Goal: Use online tool/utility: Use online tool/utility

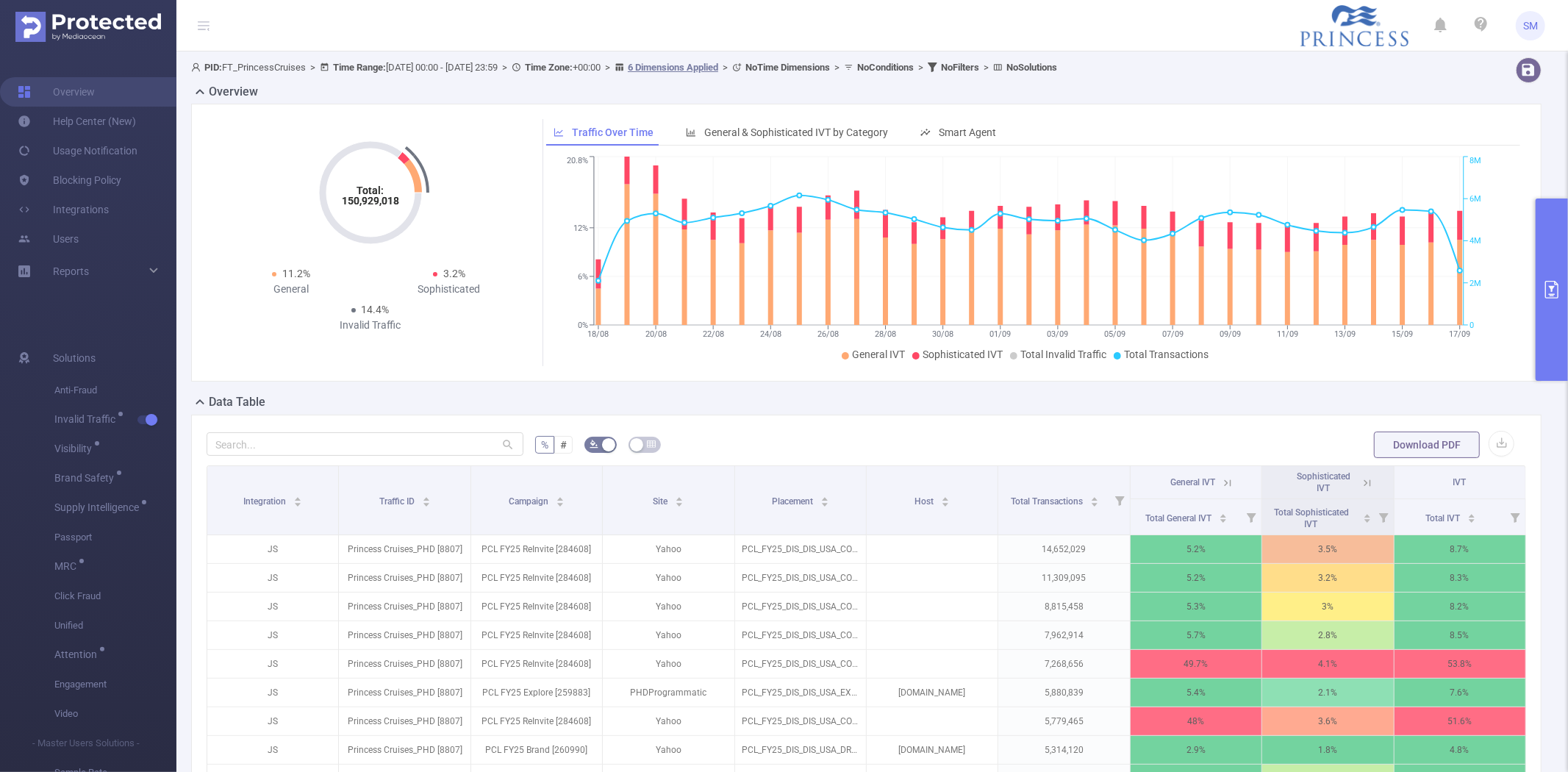
click at [1550, 255] on button "primary" at bounding box center [1551, 290] width 32 height 183
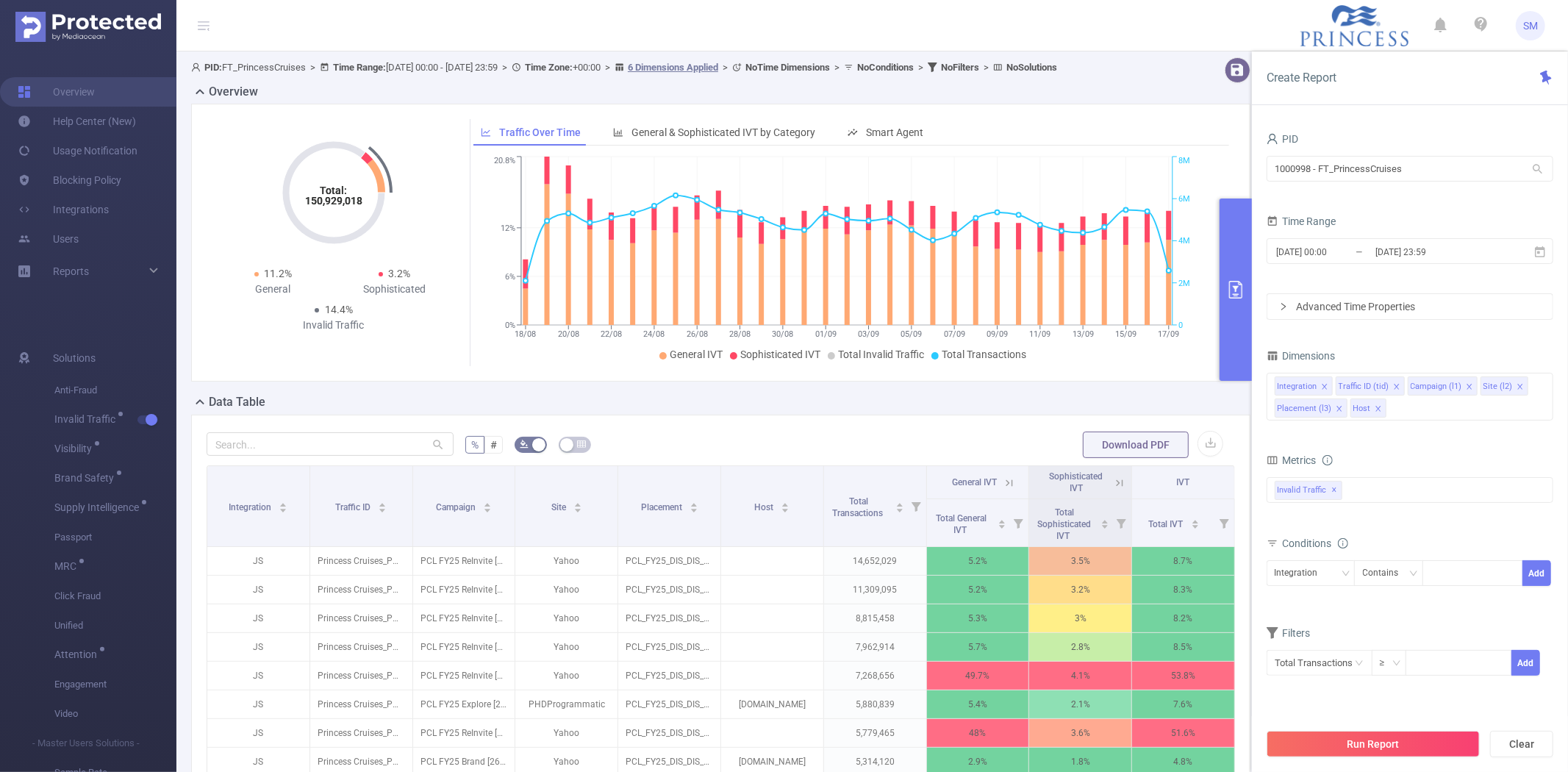
click at [1244, 240] on button "primary" at bounding box center [1236, 290] width 32 height 183
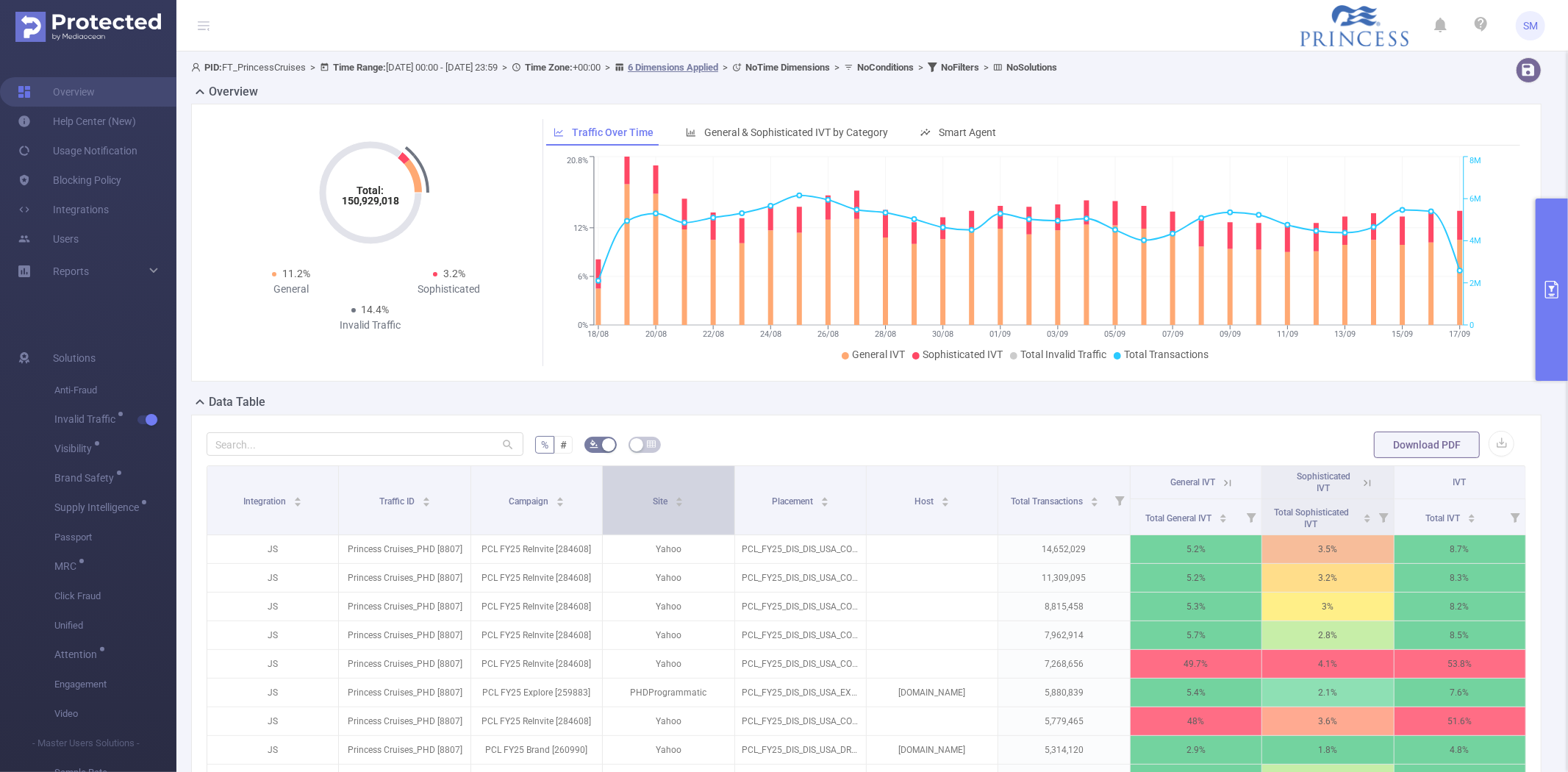
click at [652, 507] on div "Site" at bounding box center [667, 500] width 31 height 15
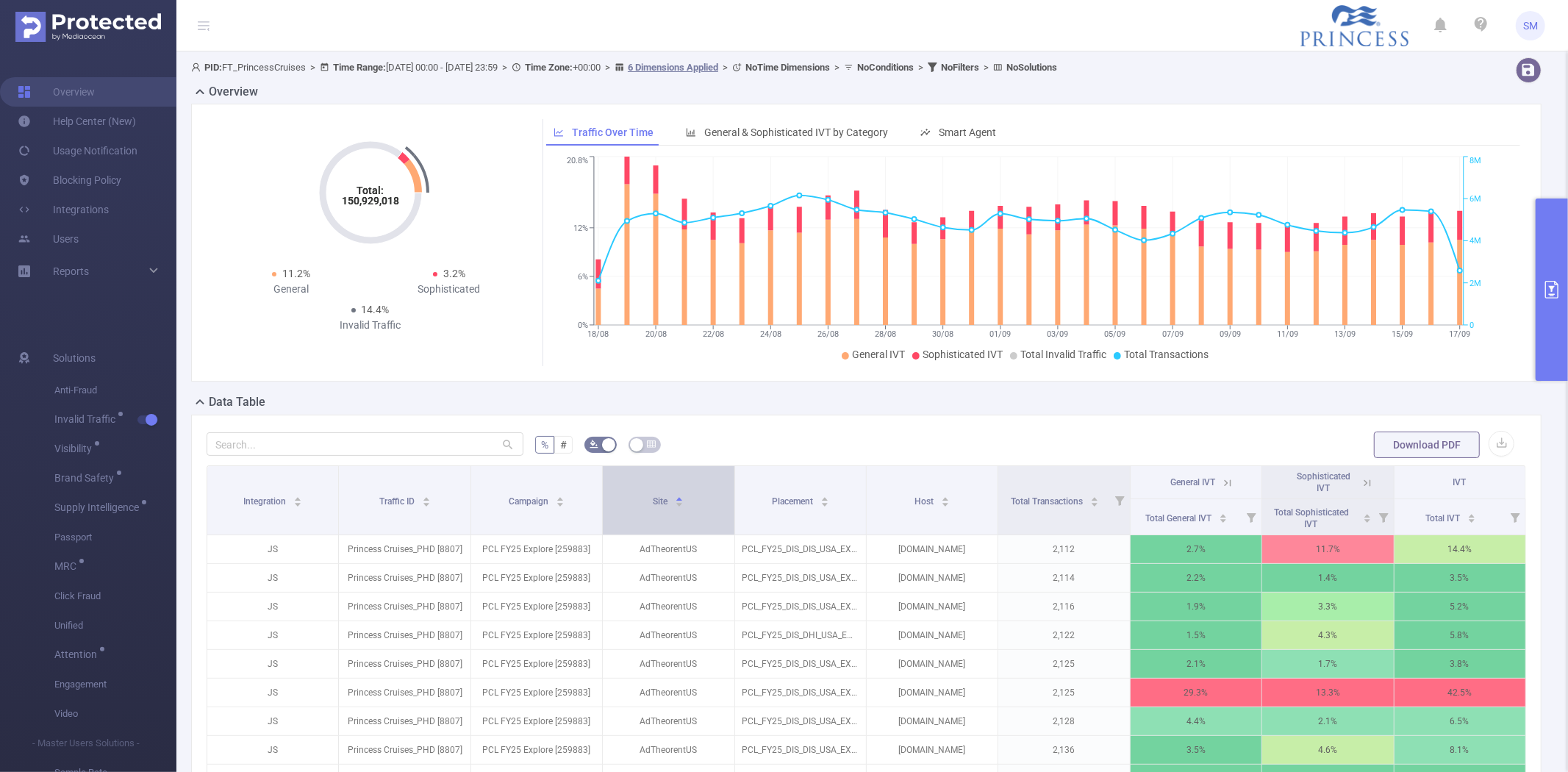
click at [652, 507] on div "Site" at bounding box center [667, 500] width 31 height 15
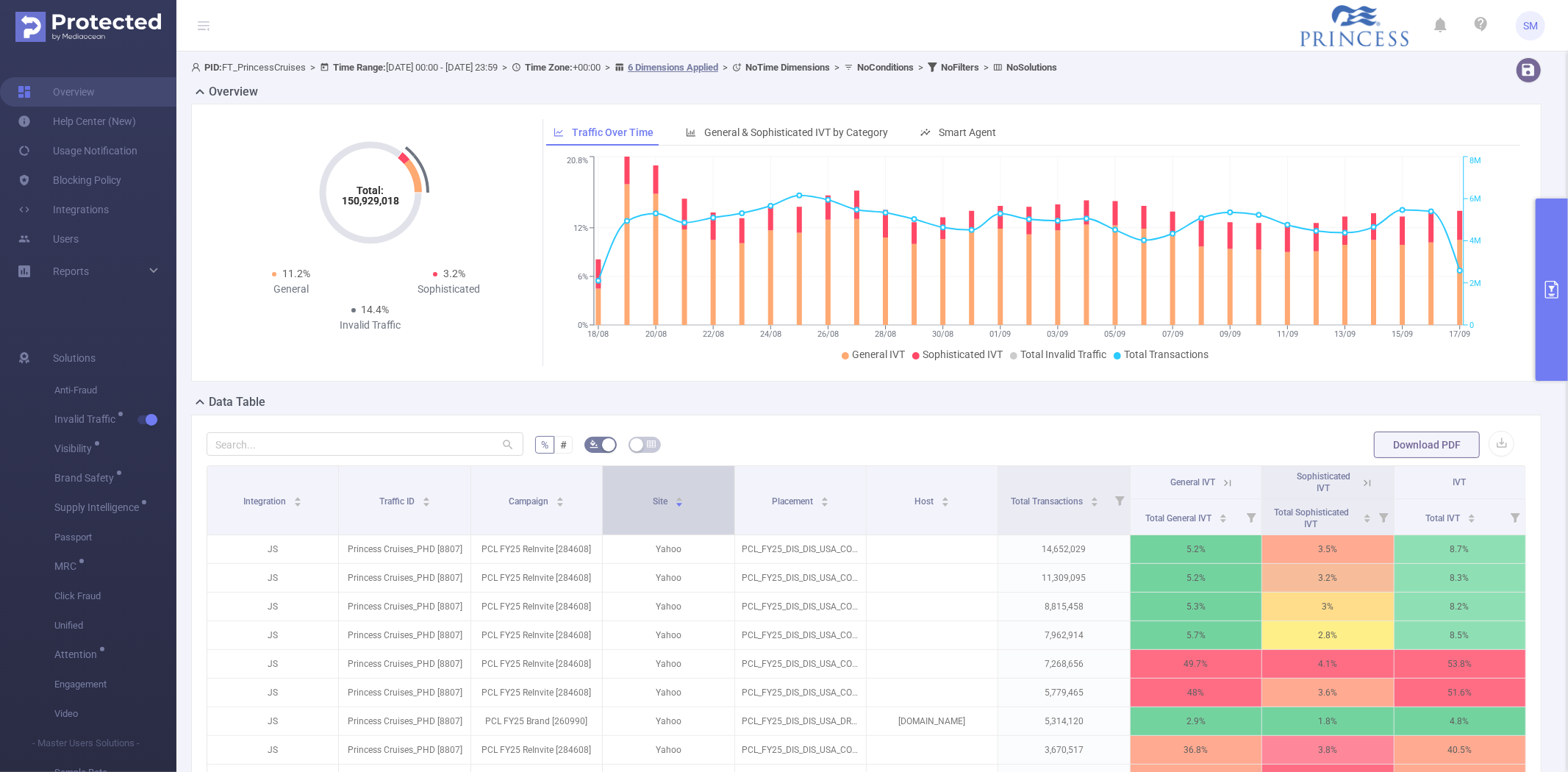
click at [652, 507] on div "Site" at bounding box center [667, 500] width 31 height 15
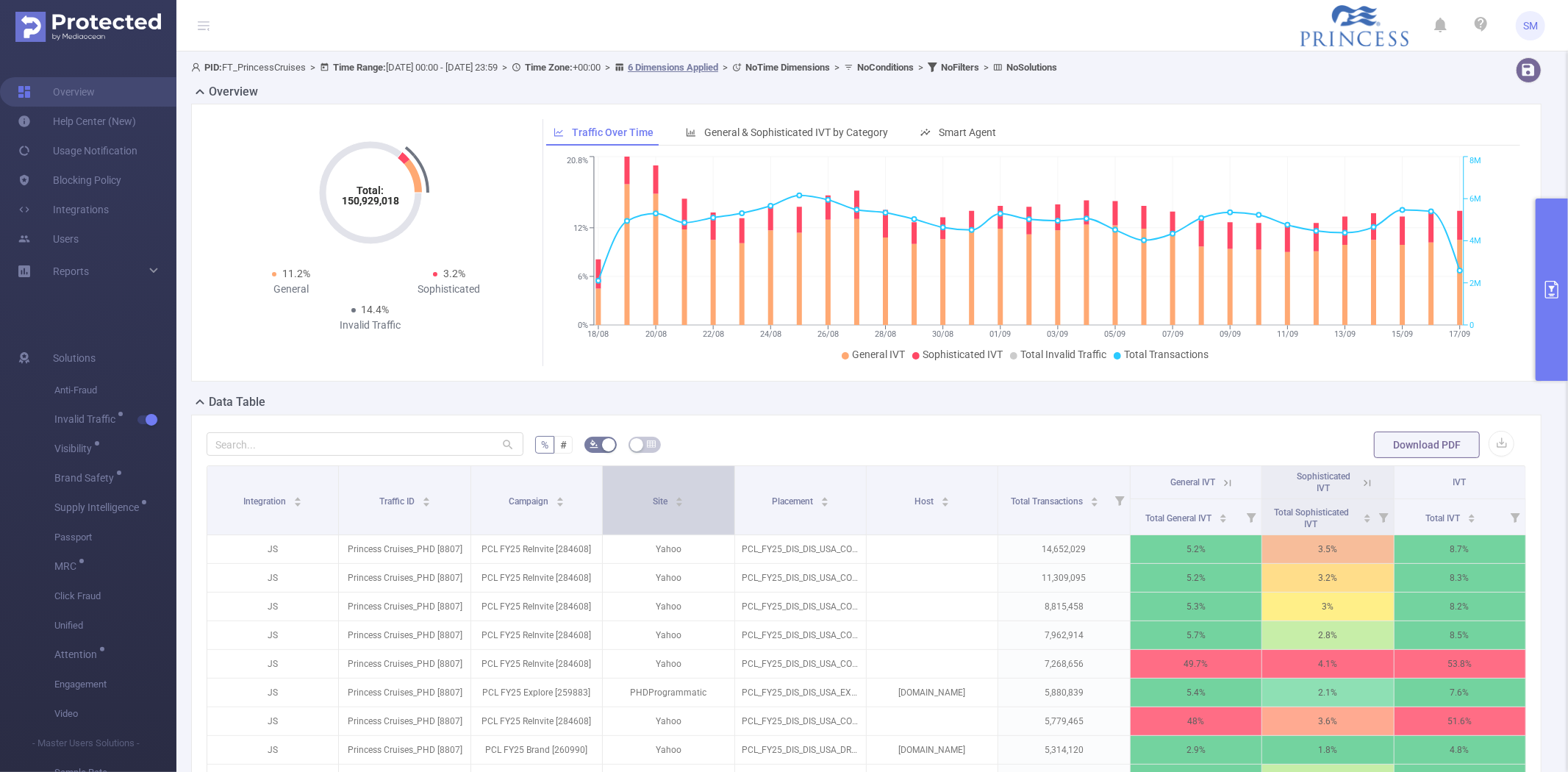
click at [652, 507] on div "Site" at bounding box center [667, 500] width 31 height 15
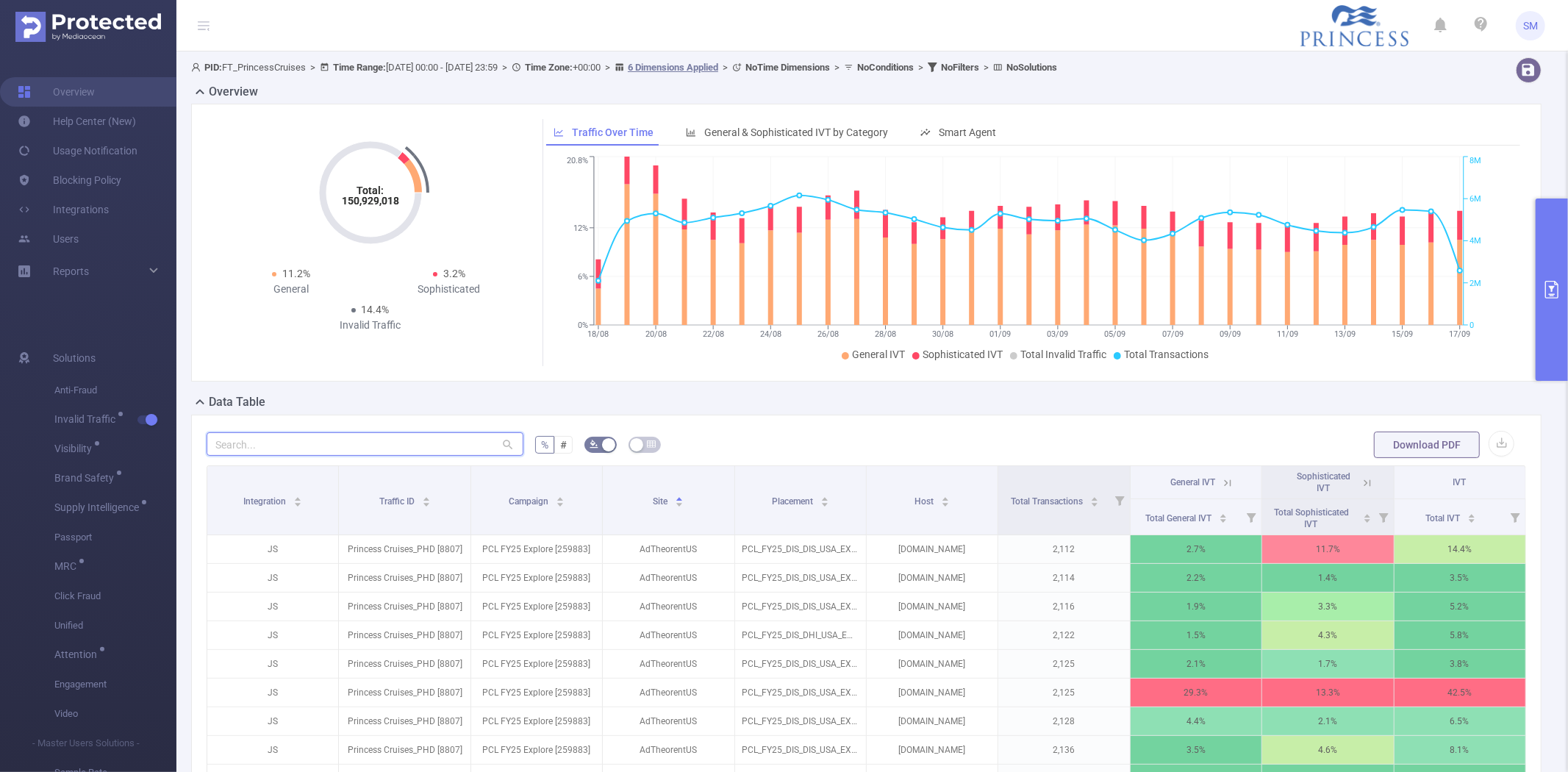
click at [400, 433] on input "text" at bounding box center [364, 444] width 316 height 24
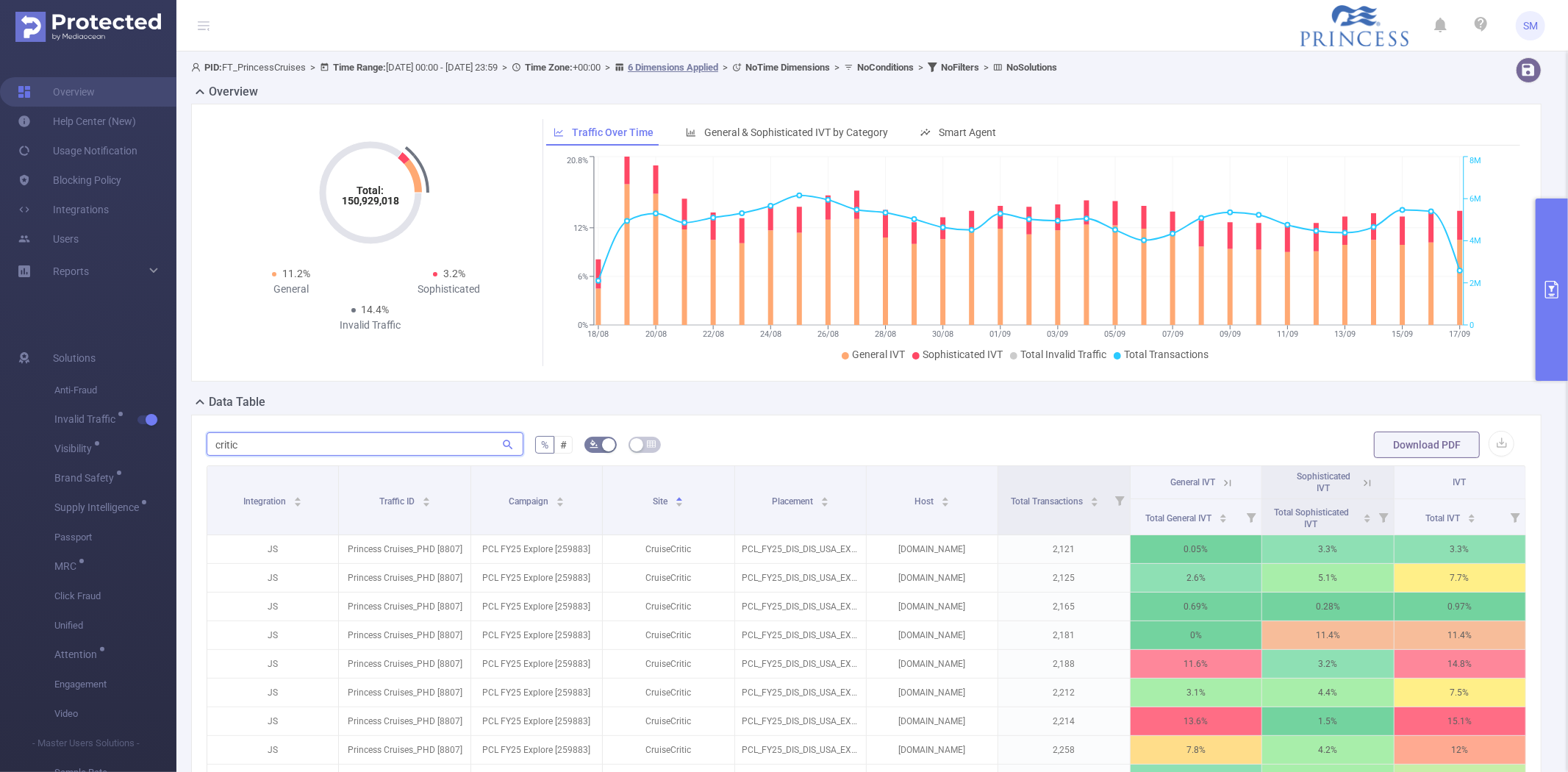
type input "critic"
click at [1548, 250] on button "primary" at bounding box center [1551, 290] width 32 height 183
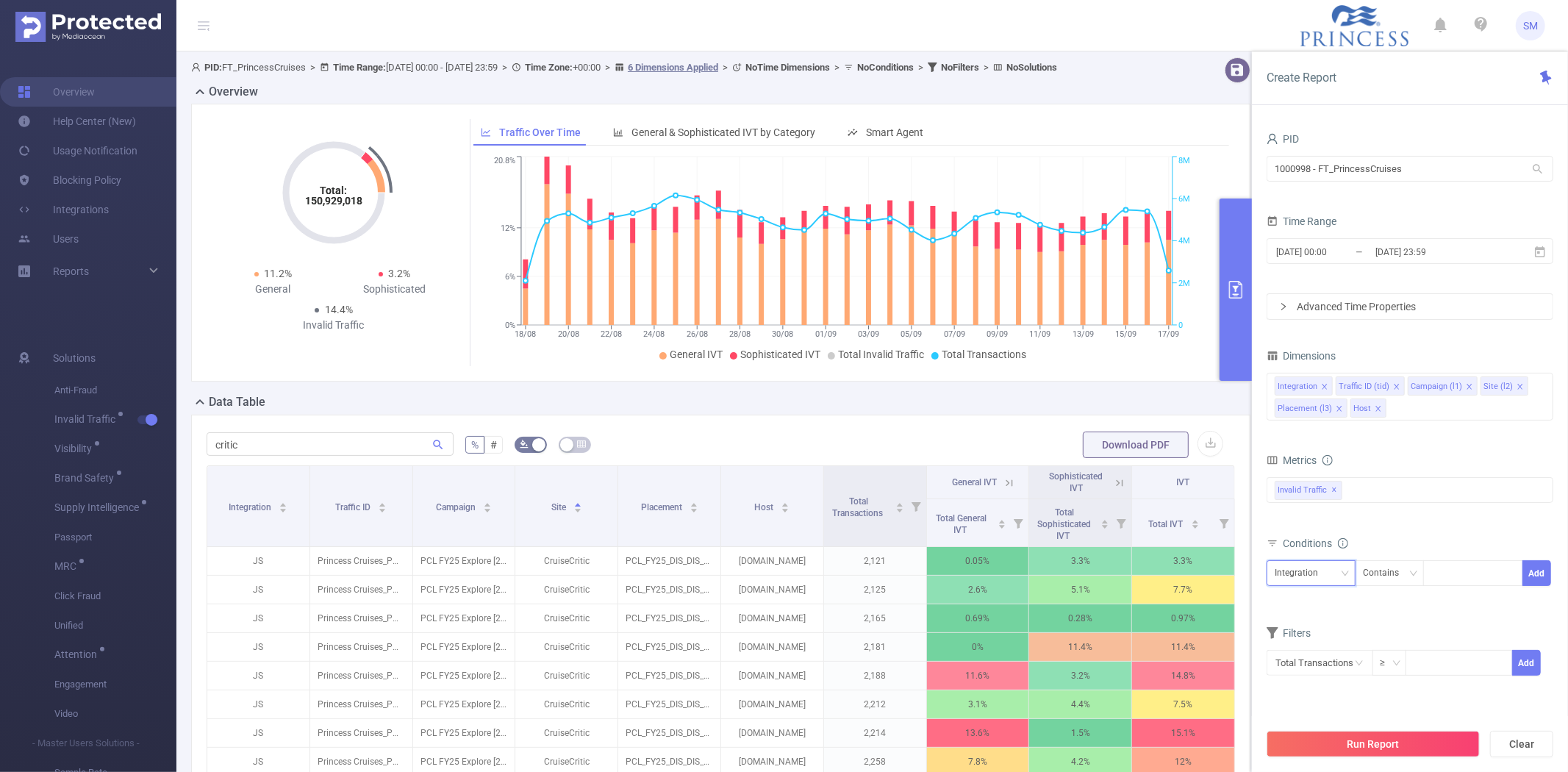
click at [1313, 579] on div "Integration" at bounding box center [1301, 573] width 54 height 24
click at [1314, 669] on li "Site (l2)" at bounding box center [1311, 674] width 89 height 24
click at [1437, 575] on input at bounding box center [1432, 573] width 6 height 19
type input "cruisecritic"
click at [1474, 606] on li "cruisecritic" at bounding box center [1471, 603] width 100 height 24
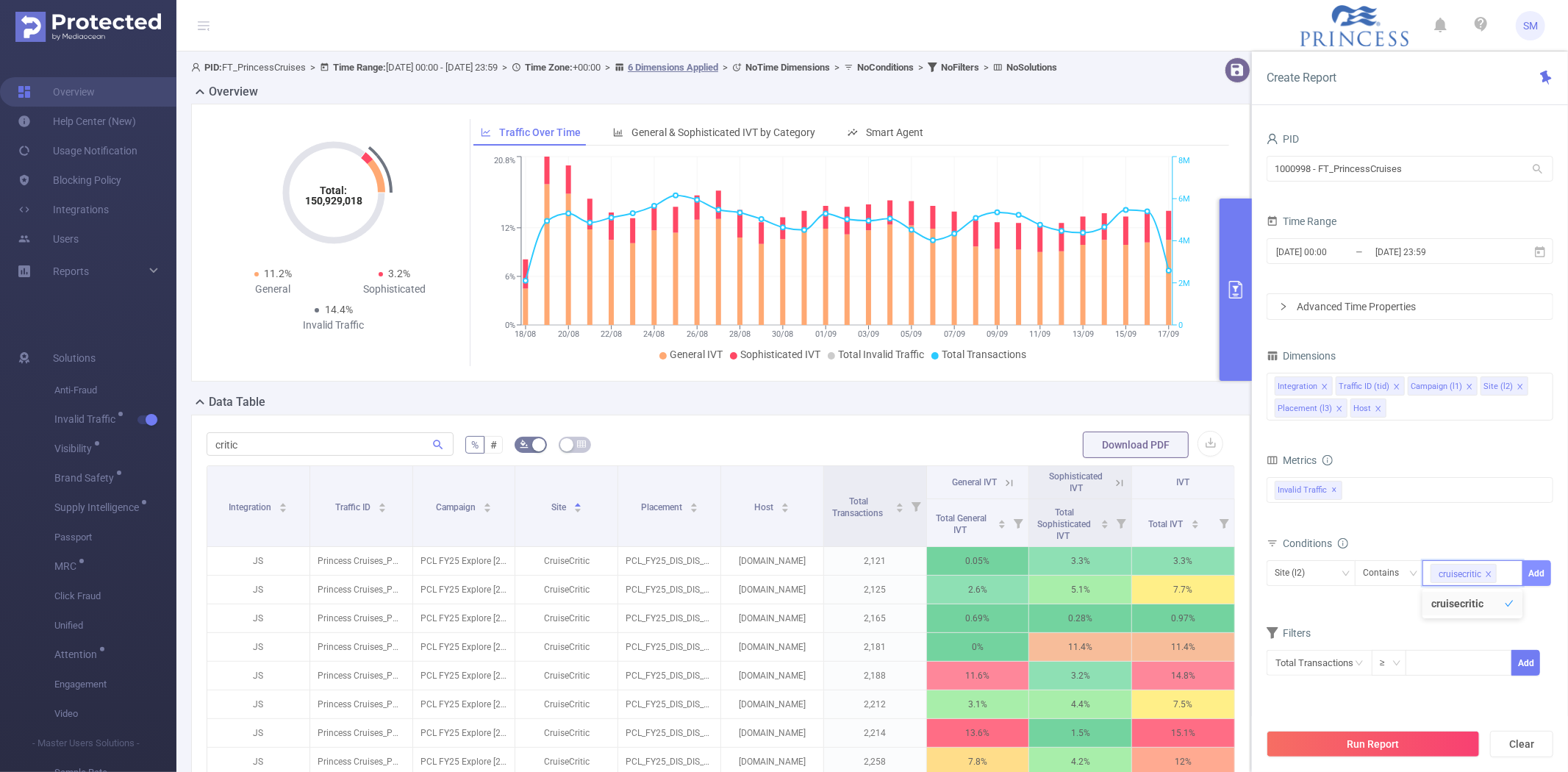
click at [1538, 570] on button "Add" at bounding box center [1536, 573] width 28 height 26
click at [1387, 740] on button "Run Report" at bounding box center [1373, 744] width 213 height 27
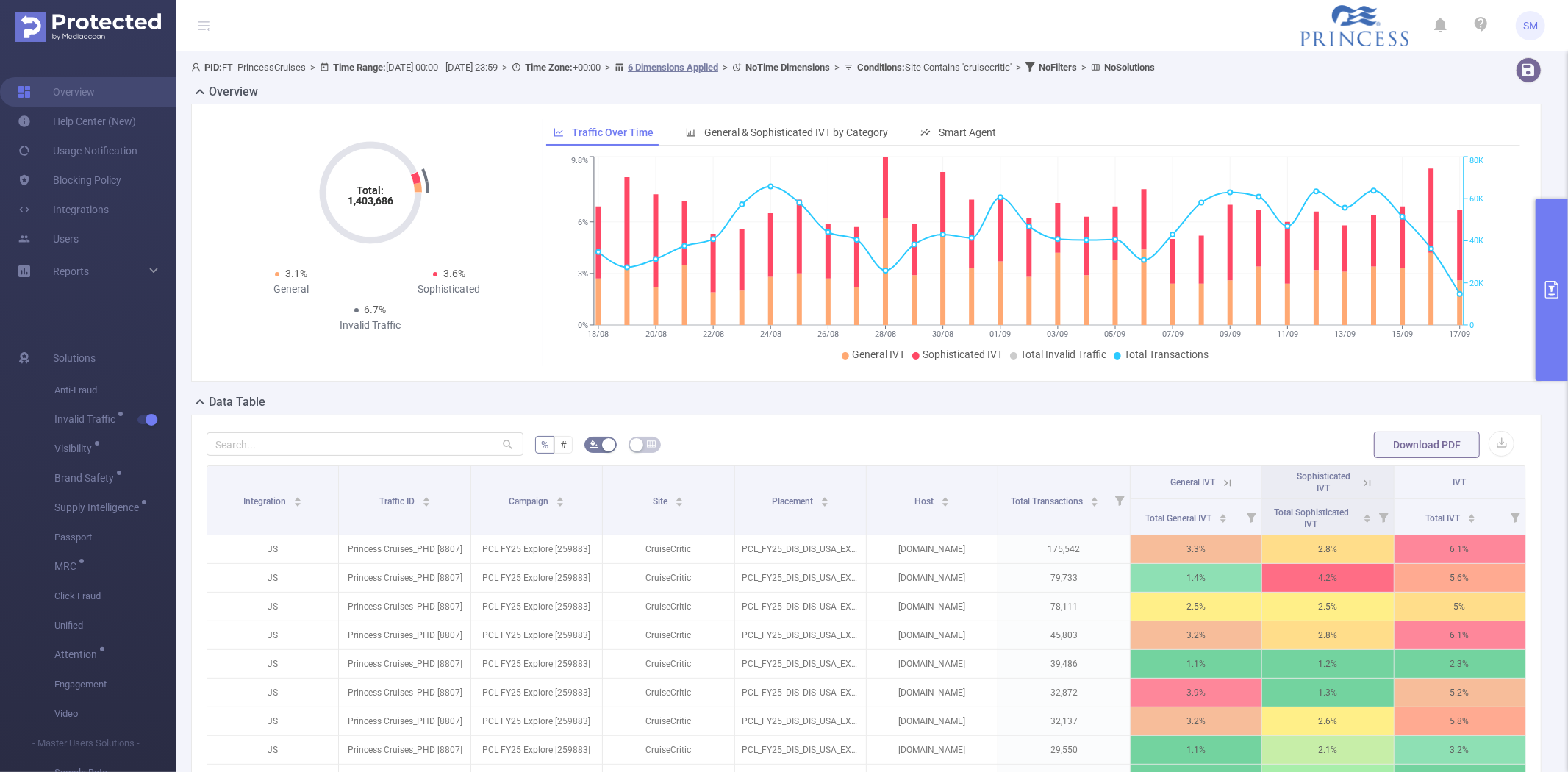
click at [1545, 264] on button "primary" at bounding box center [1551, 290] width 32 height 183
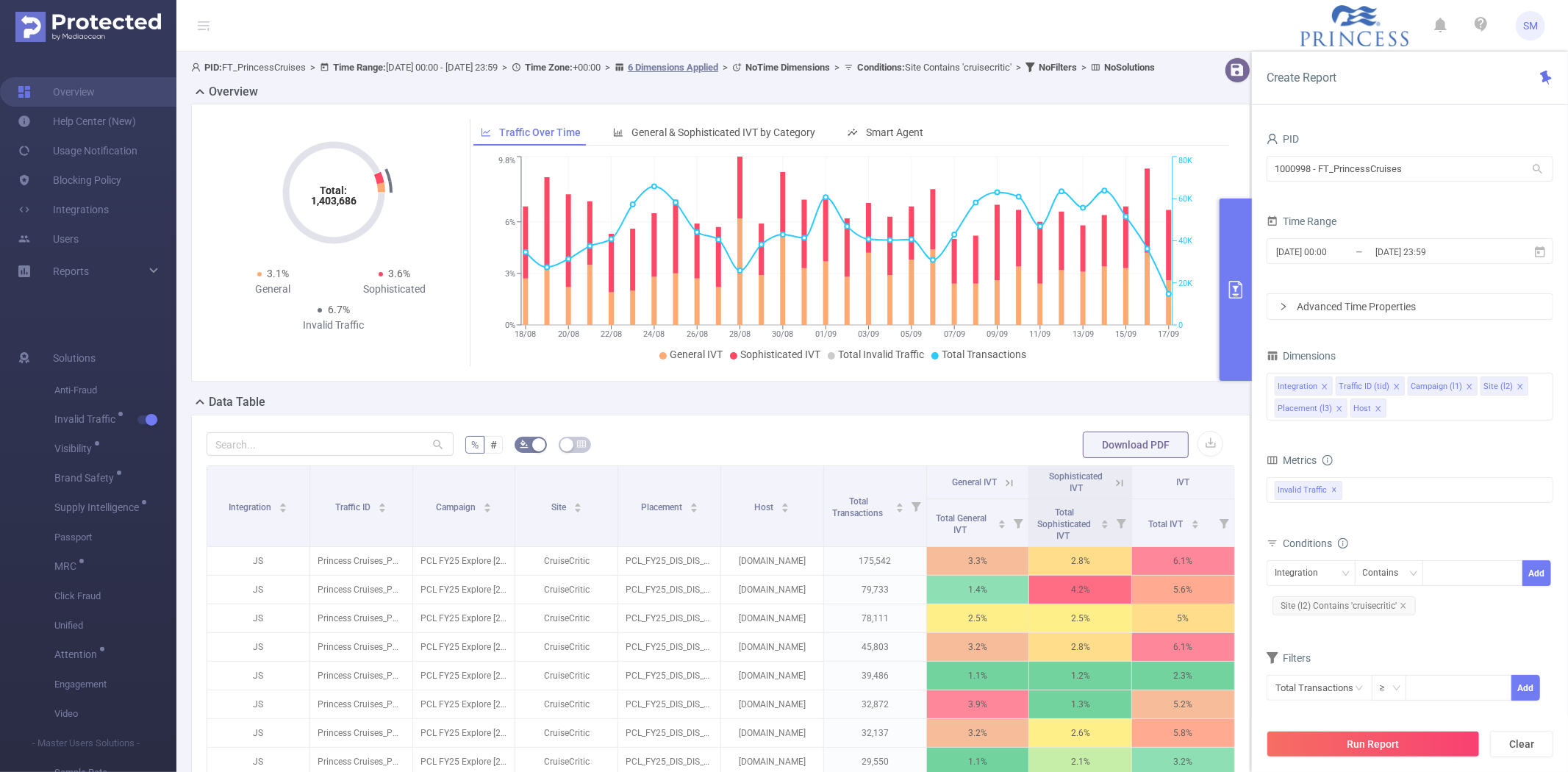
click at [1242, 315] on button "primary" at bounding box center [1236, 290] width 32 height 183
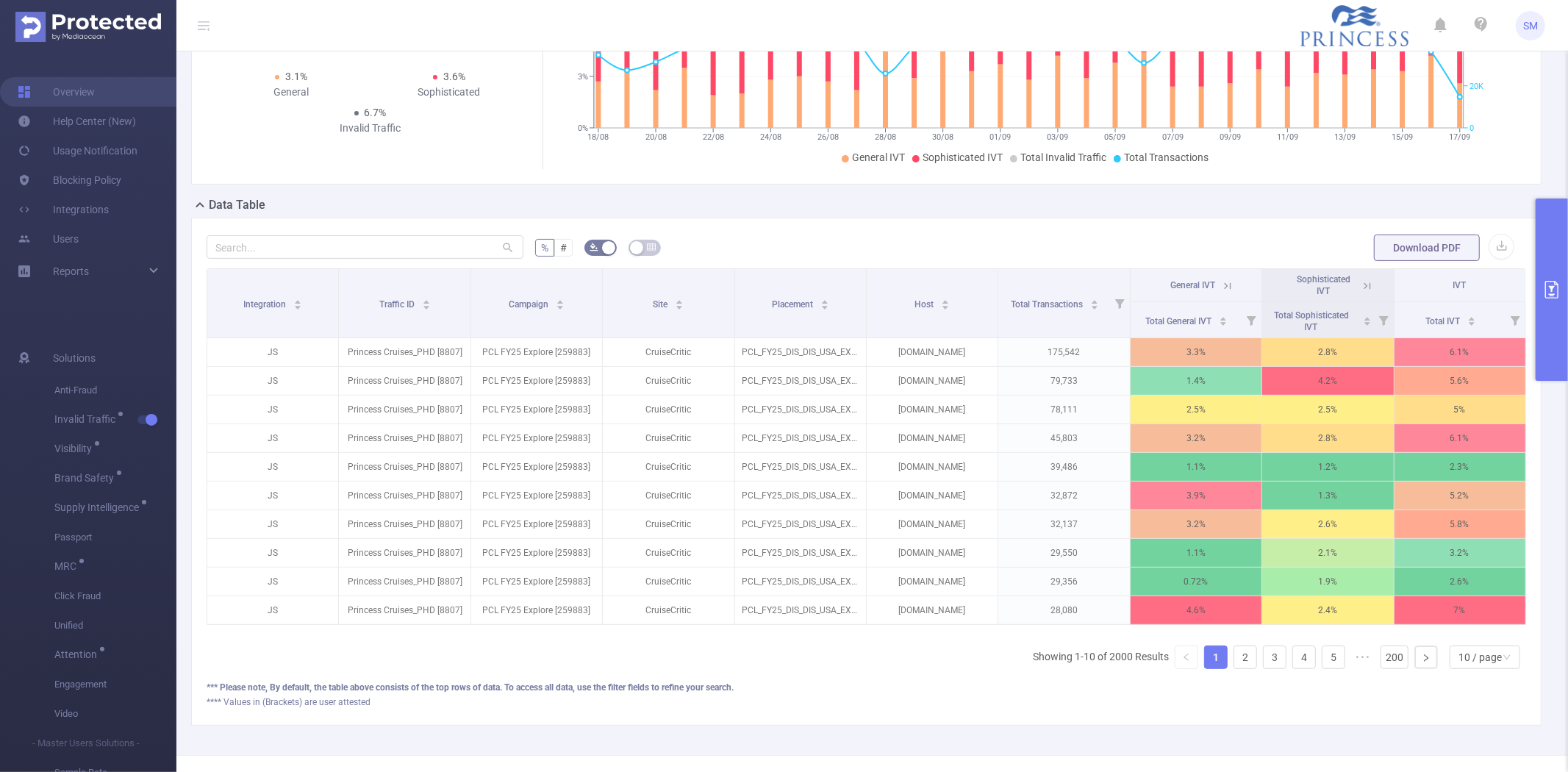
scroll to position [245, 0]
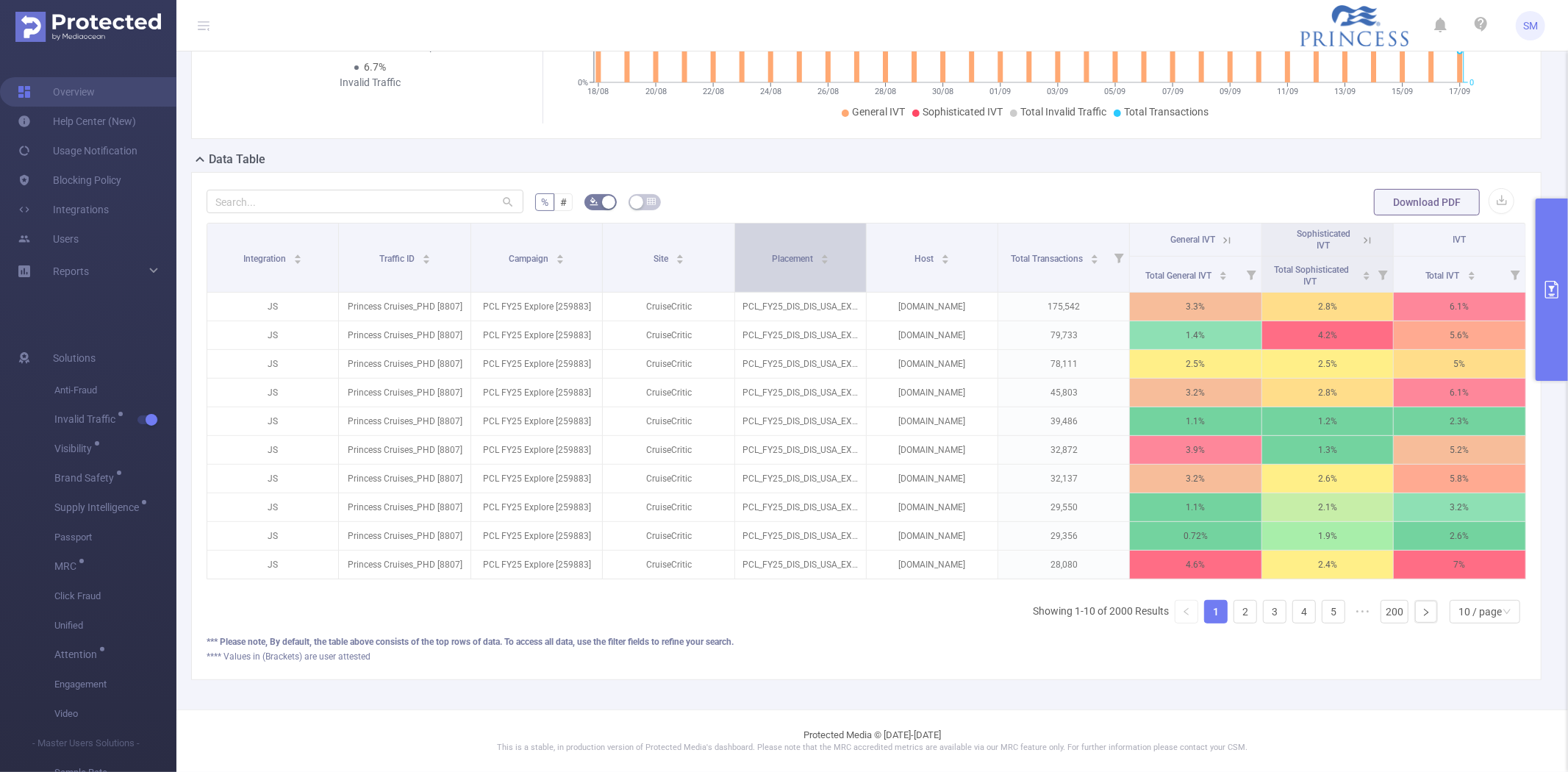
drag, startPoint x: 858, startPoint y: 252, endPoint x: 858, endPoint y: 230, distance: 22.0
click at [858, 230] on th "Placement" at bounding box center [800, 258] width 131 height 69
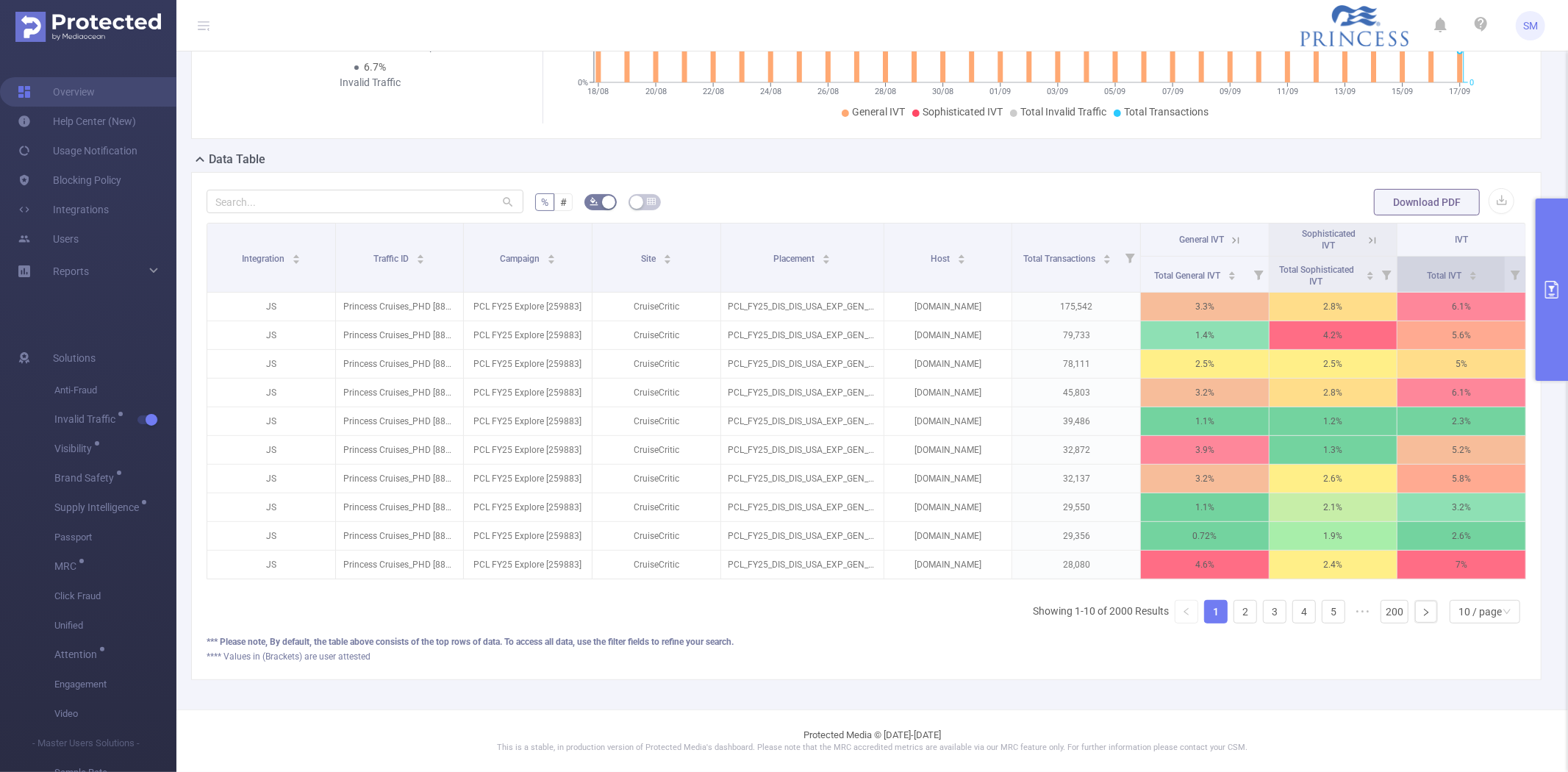
click at [1429, 267] on div "Total IVT" at bounding box center [1451, 274] width 51 height 15
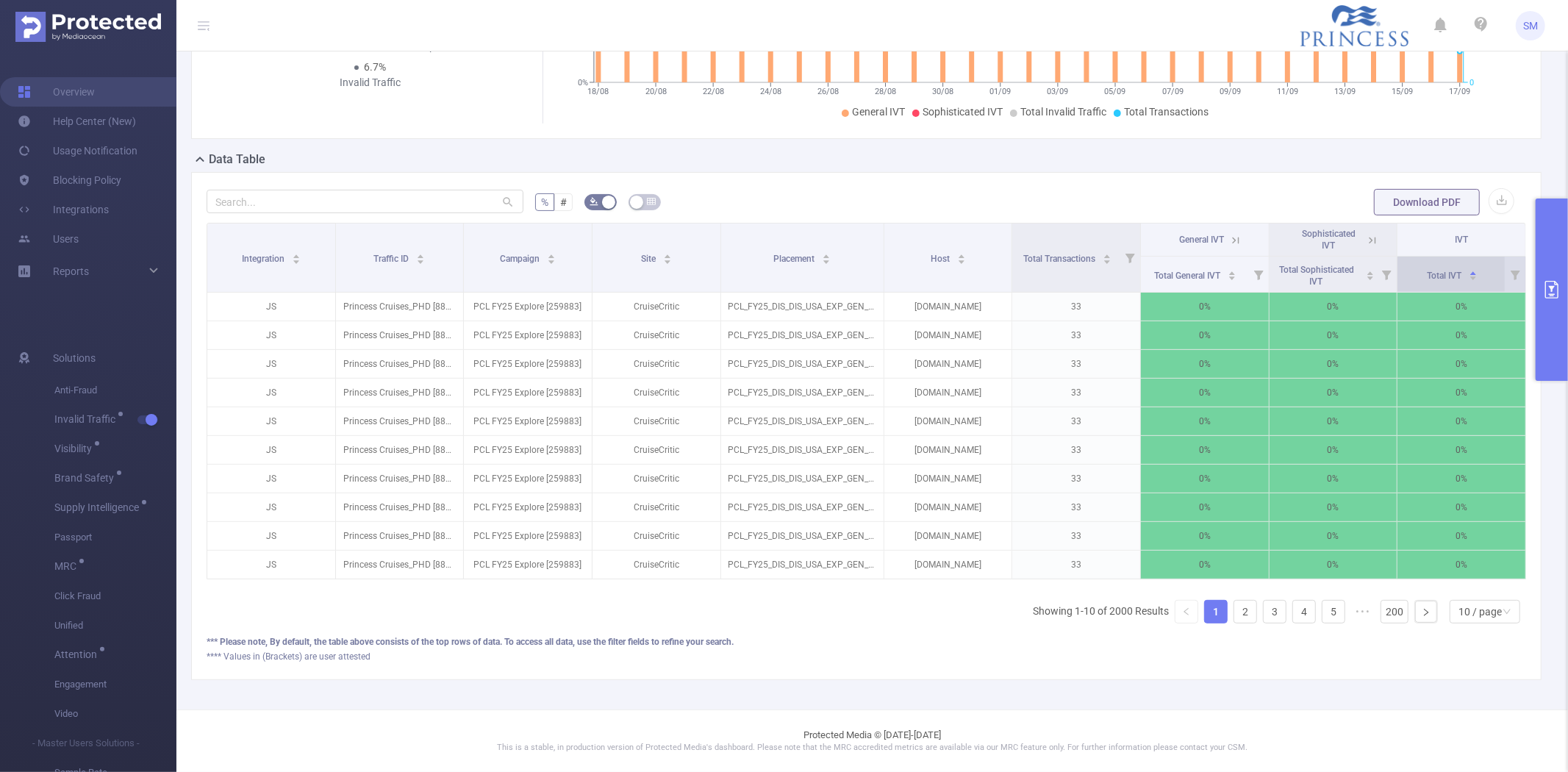
click at [1429, 267] on div "Total IVT" at bounding box center [1451, 274] width 51 height 15
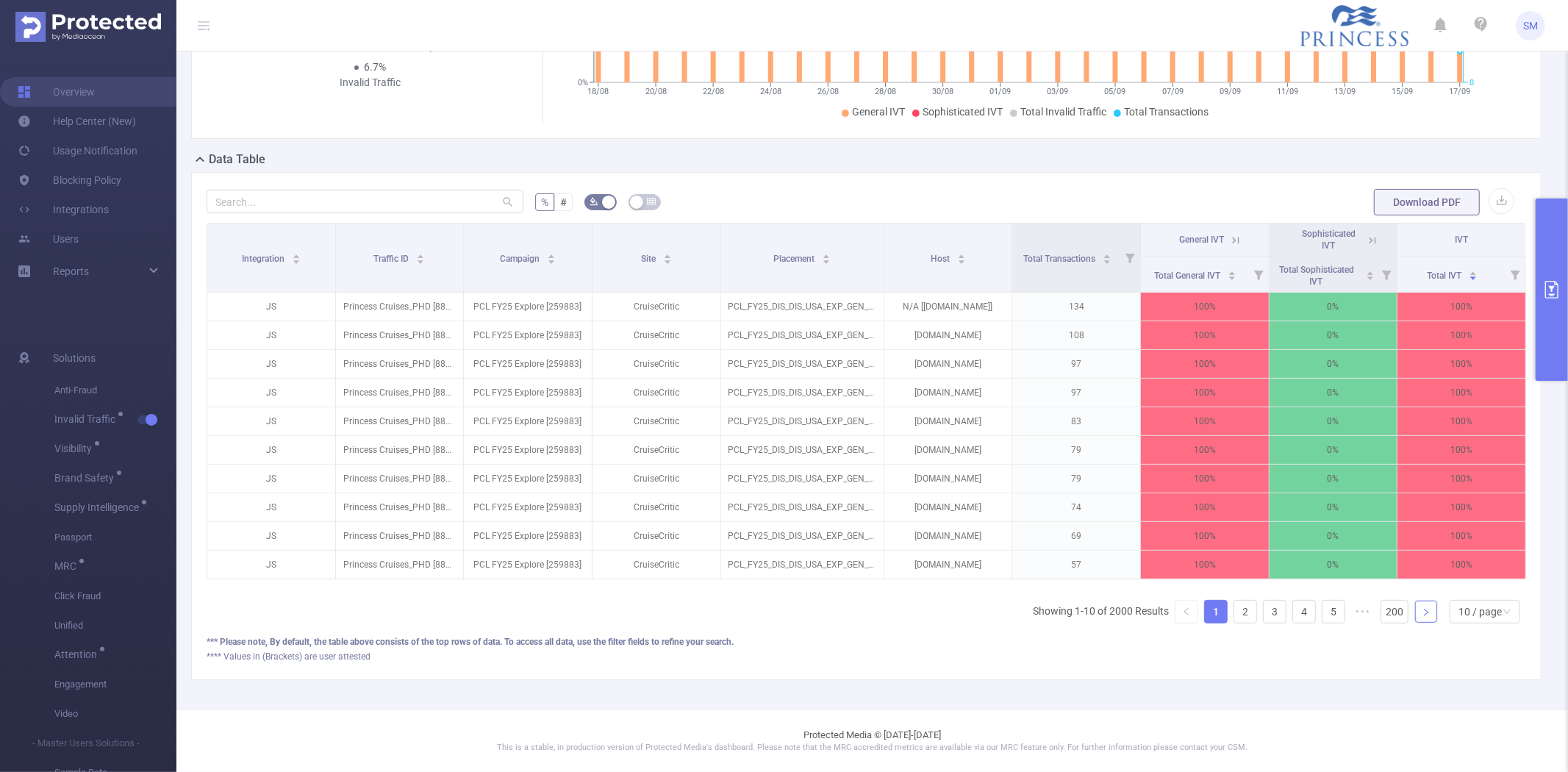
click at [1418, 622] on link at bounding box center [1425, 611] width 22 height 22
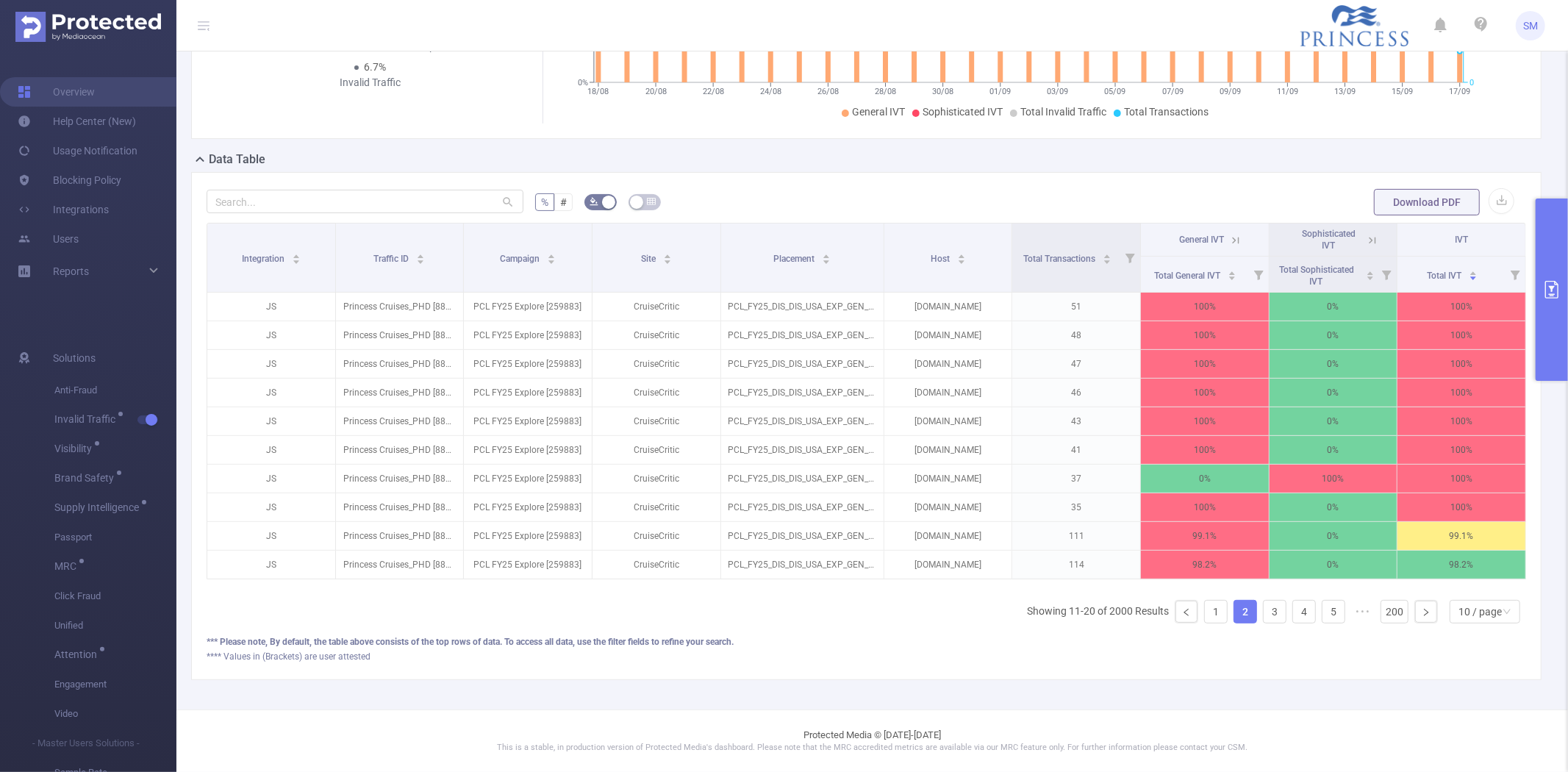
click at [1547, 259] on button "primary" at bounding box center [1551, 290] width 32 height 183
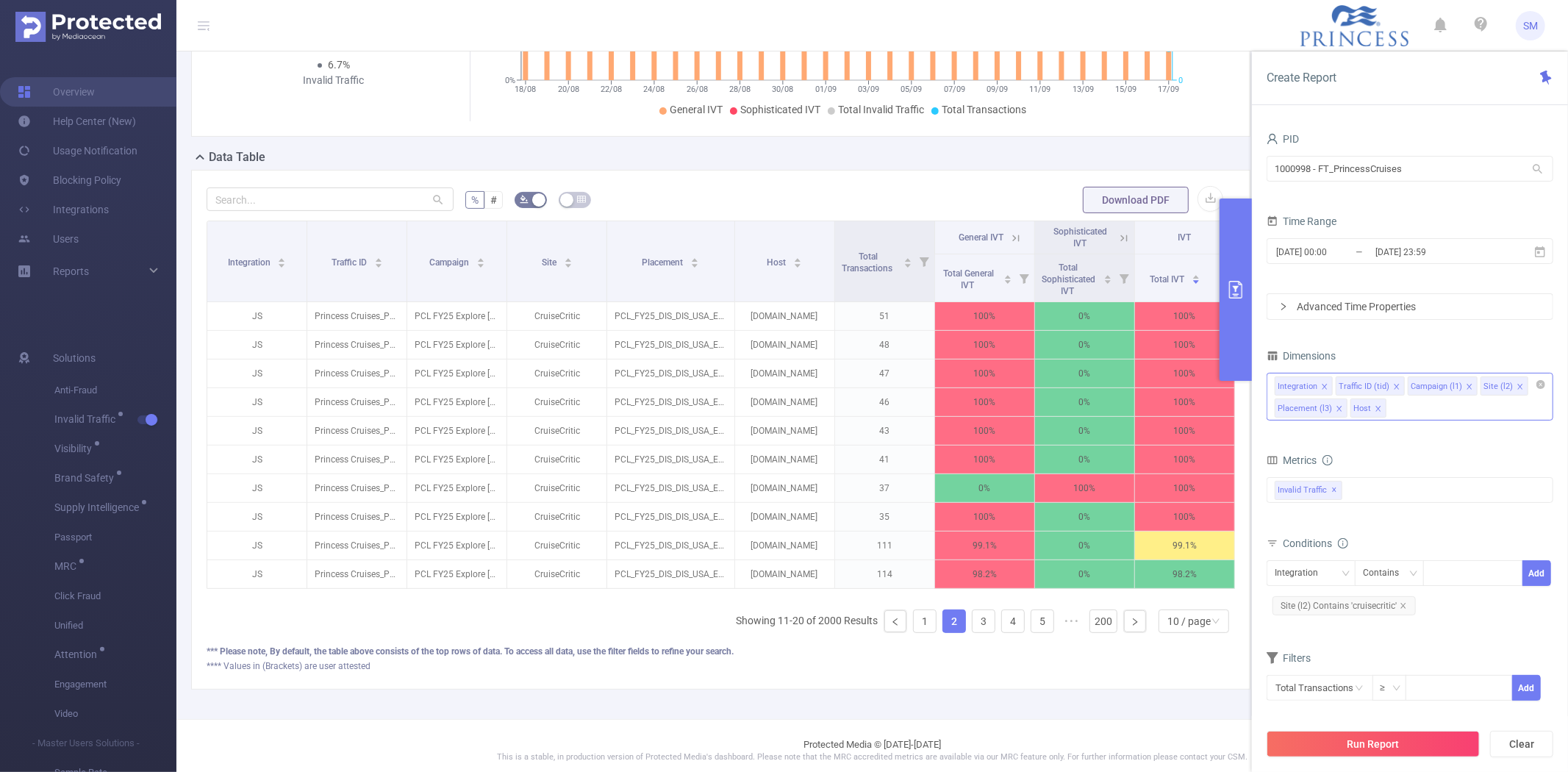
click at [1336, 406] on icon "icon: close" at bounding box center [1339, 409] width 7 height 7
click at [1301, 410] on icon "icon: close" at bounding box center [1302, 409] width 7 height 7
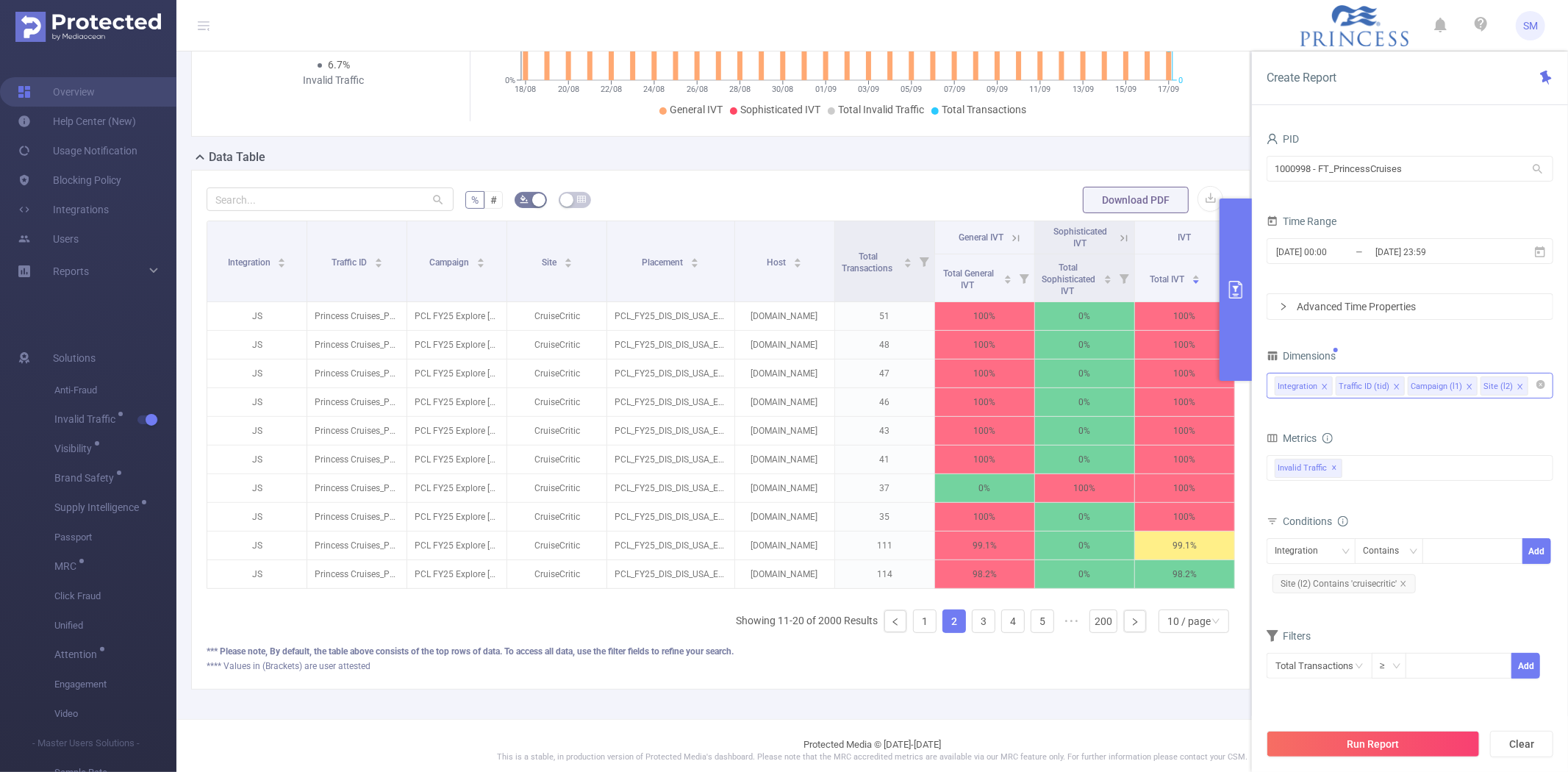
click at [1322, 741] on button "Run Report" at bounding box center [1373, 744] width 213 height 27
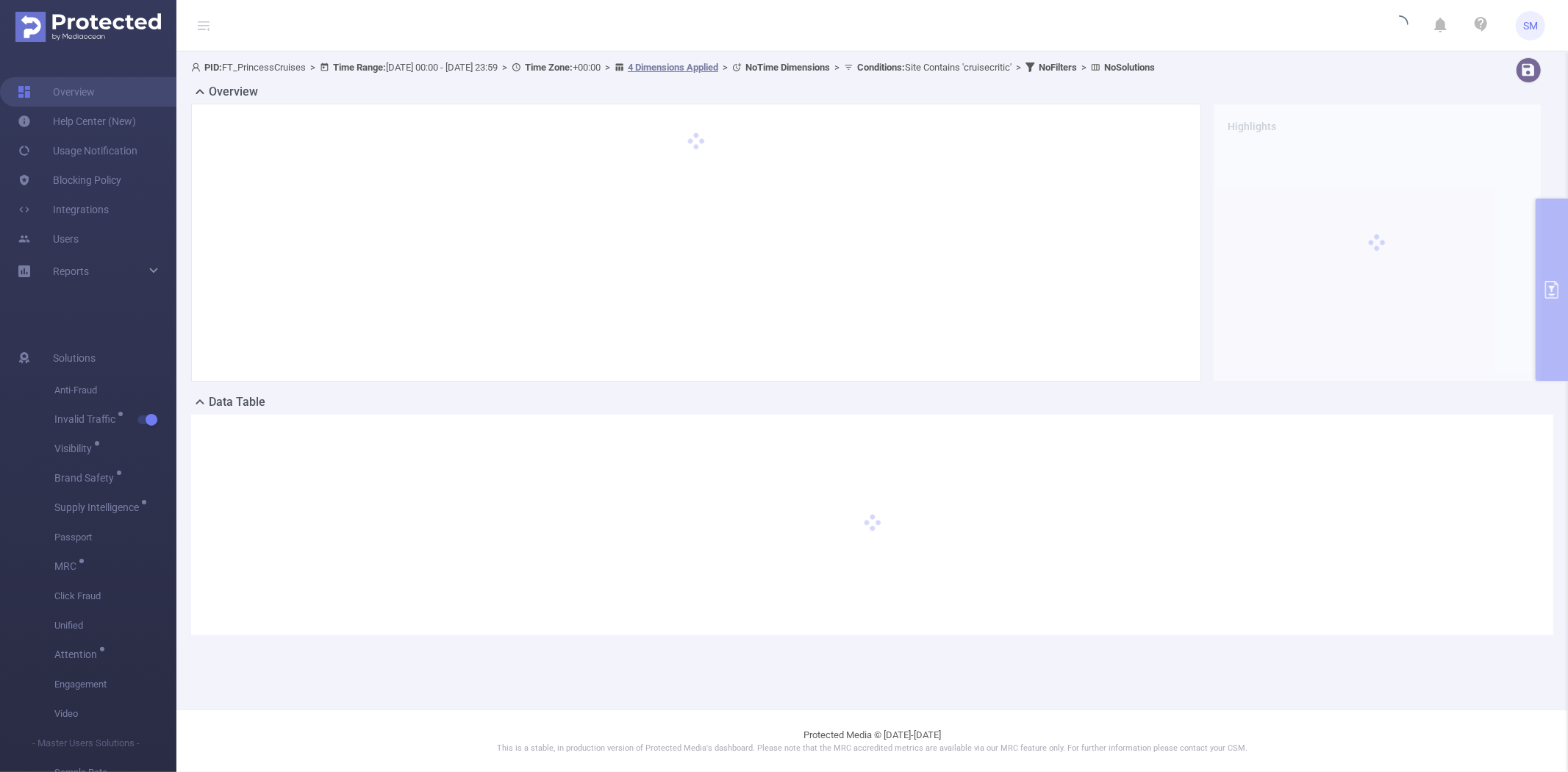
scroll to position [0, 0]
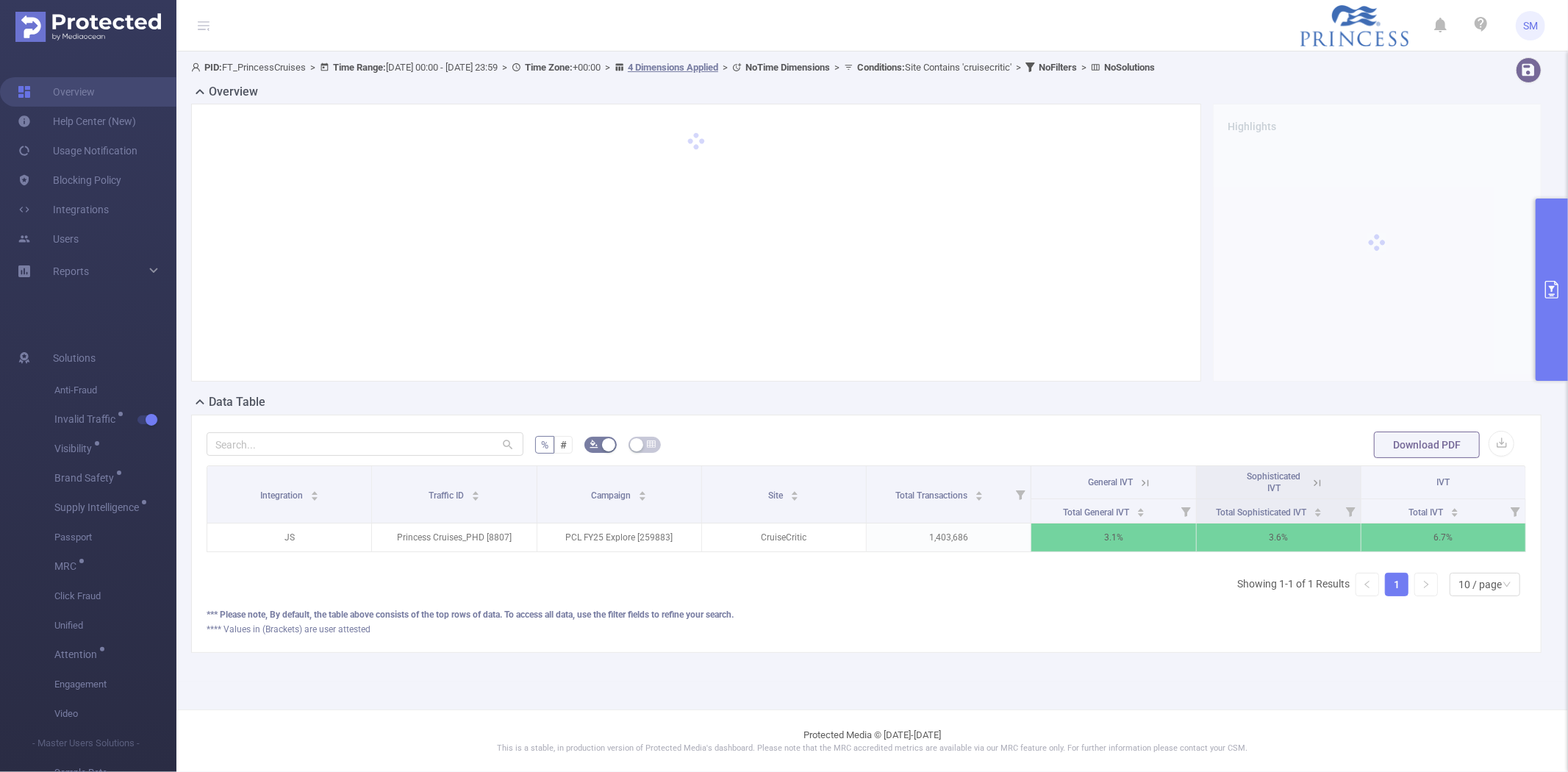
click at [1318, 481] on icon at bounding box center [1316, 482] width 13 height 13
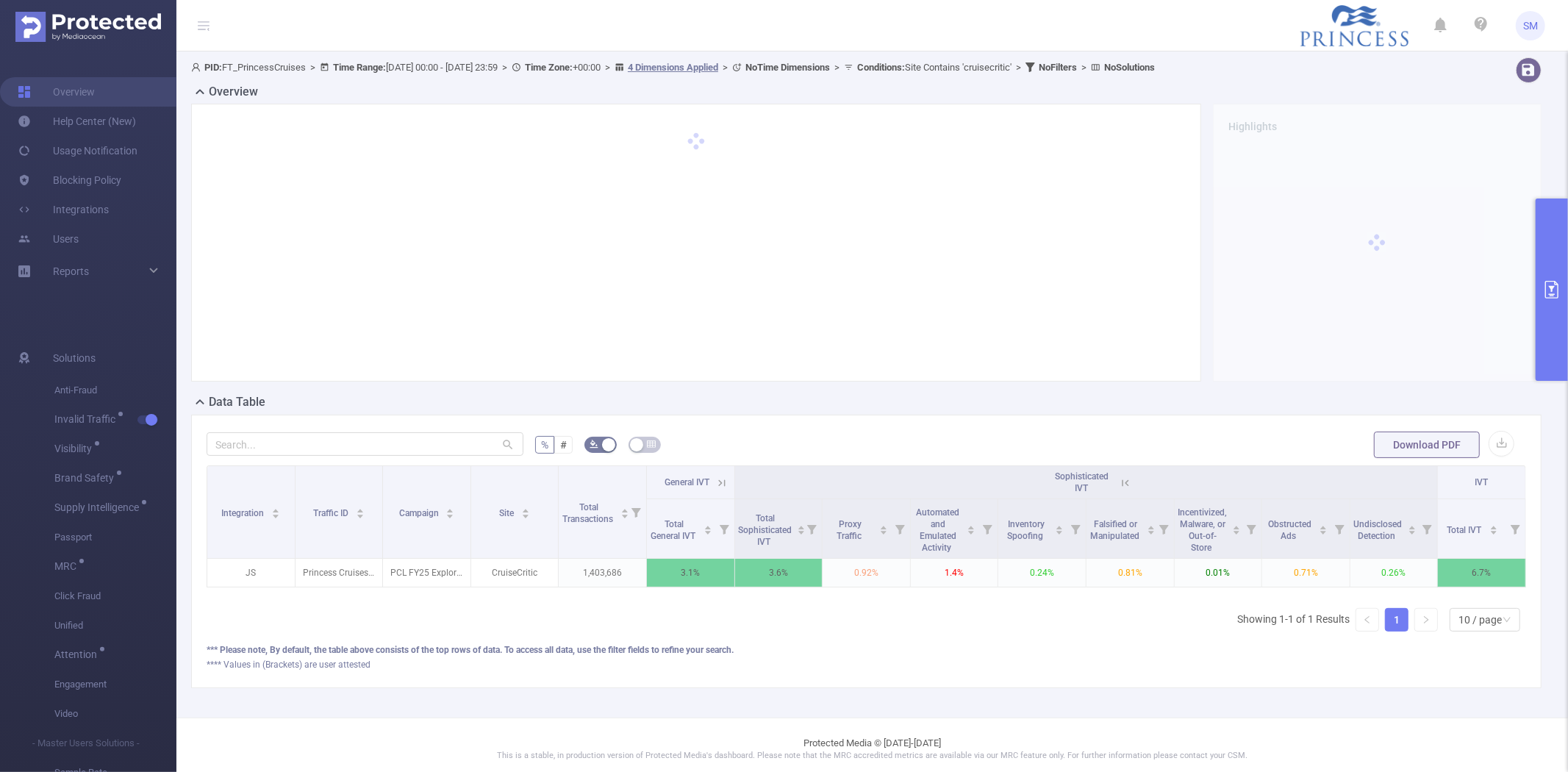
click at [1119, 476] on icon at bounding box center [1125, 482] width 13 height 13
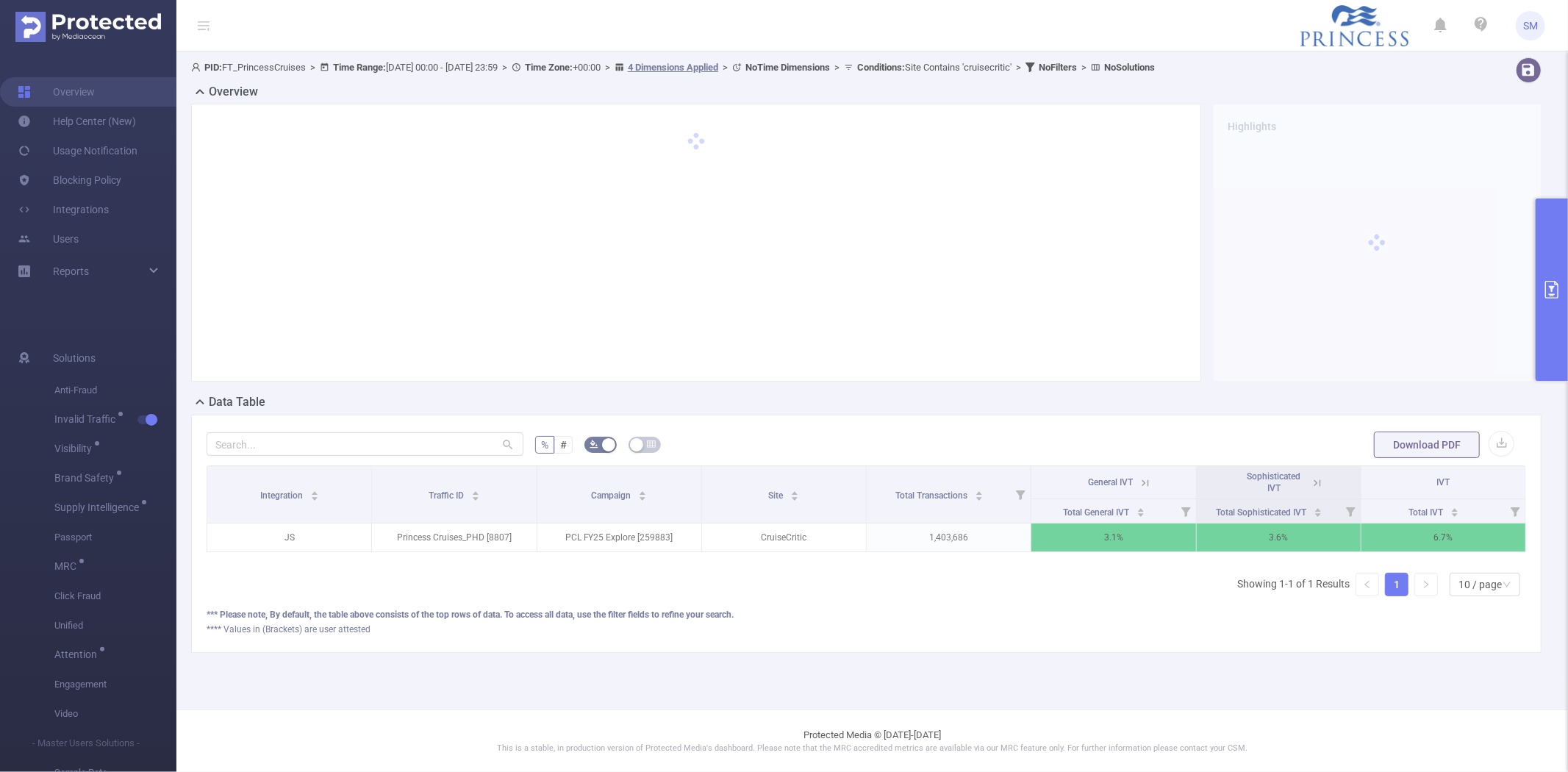
click at [1143, 480] on icon at bounding box center [1144, 482] width 13 height 13
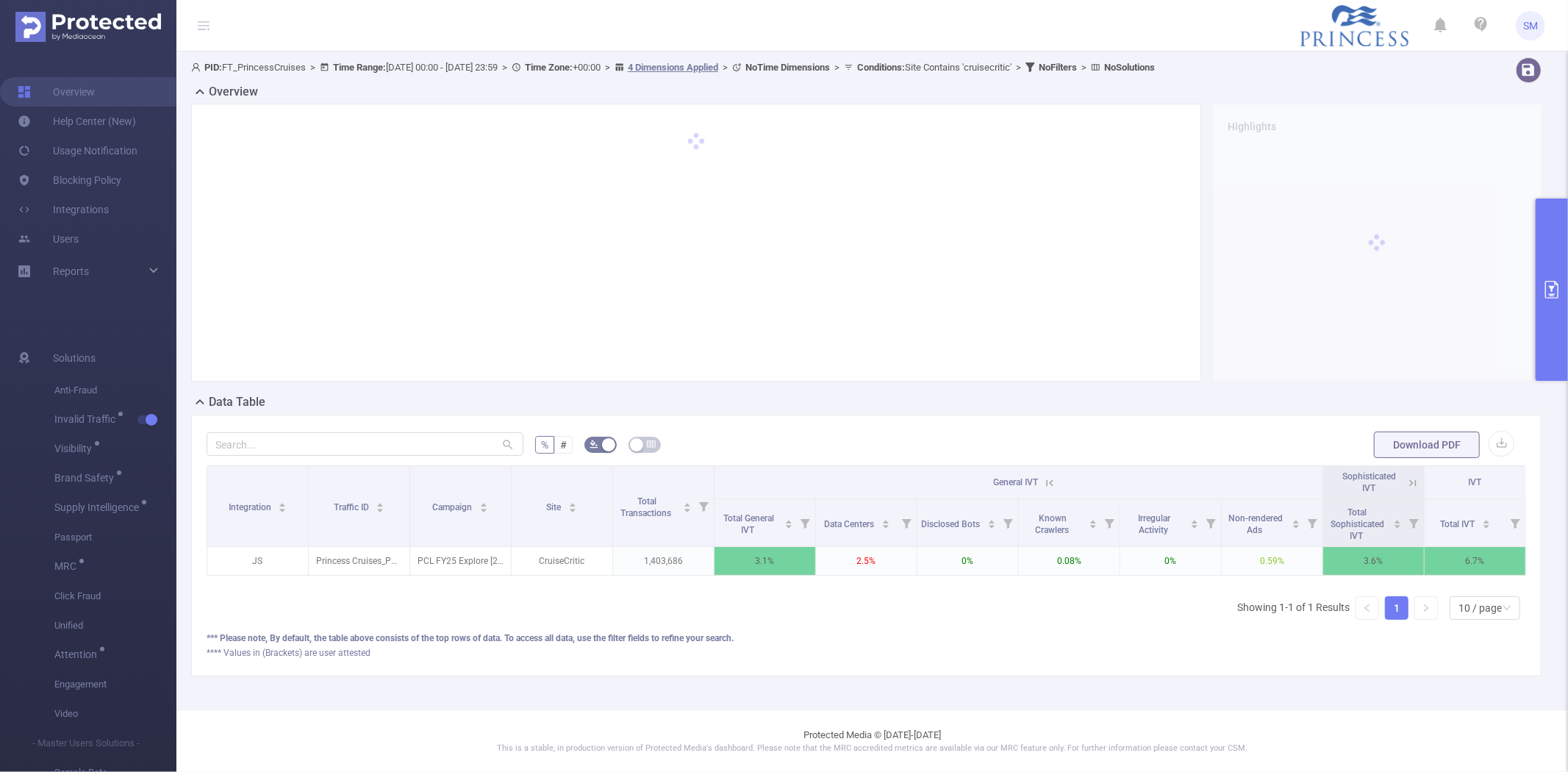
click at [1043, 480] on icon at bounding box center [1049, 482] width 13 height 13
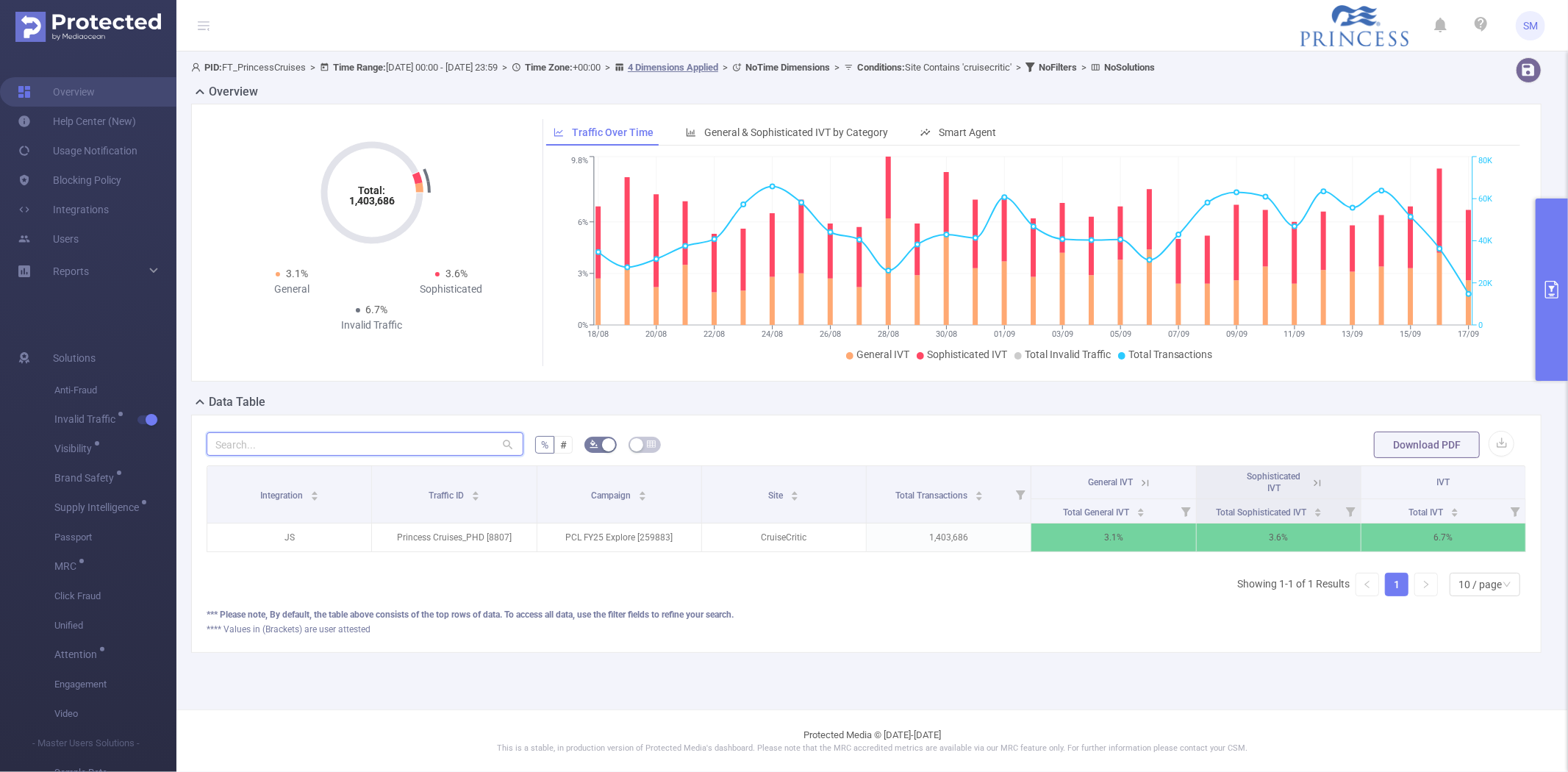
click at [366, 443] on input "text" at bounding box center [364, 444] width 316 height 24
click at [1567, 257] on button "primary" at bounding box center [1551, 290] width 32 height 183
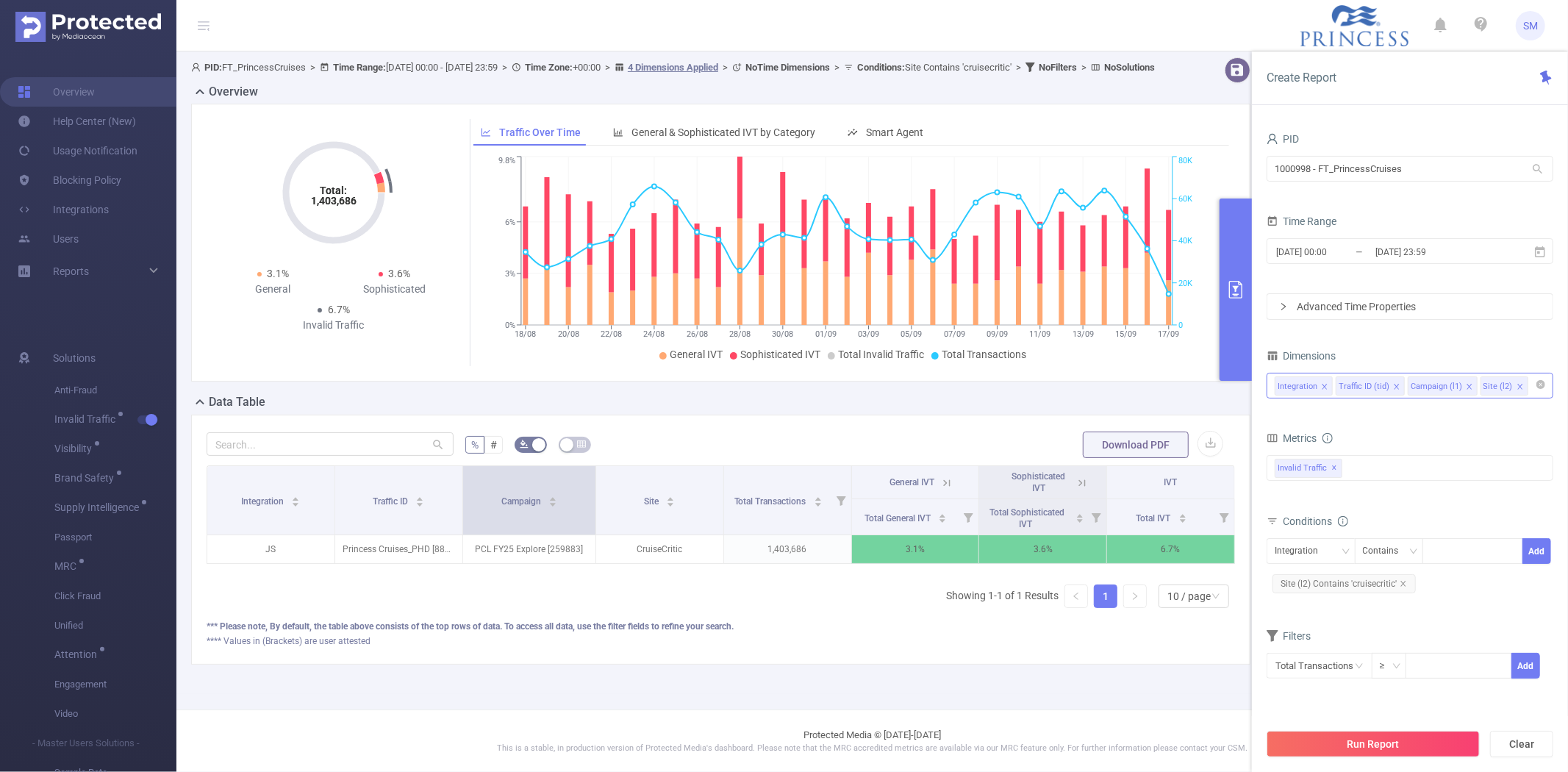
click at [591, 495] on span at bounding box center [595, 500] width 7 height 68
click at [940, 489] on icon at bounding box center [946, 482] width 13 height 13
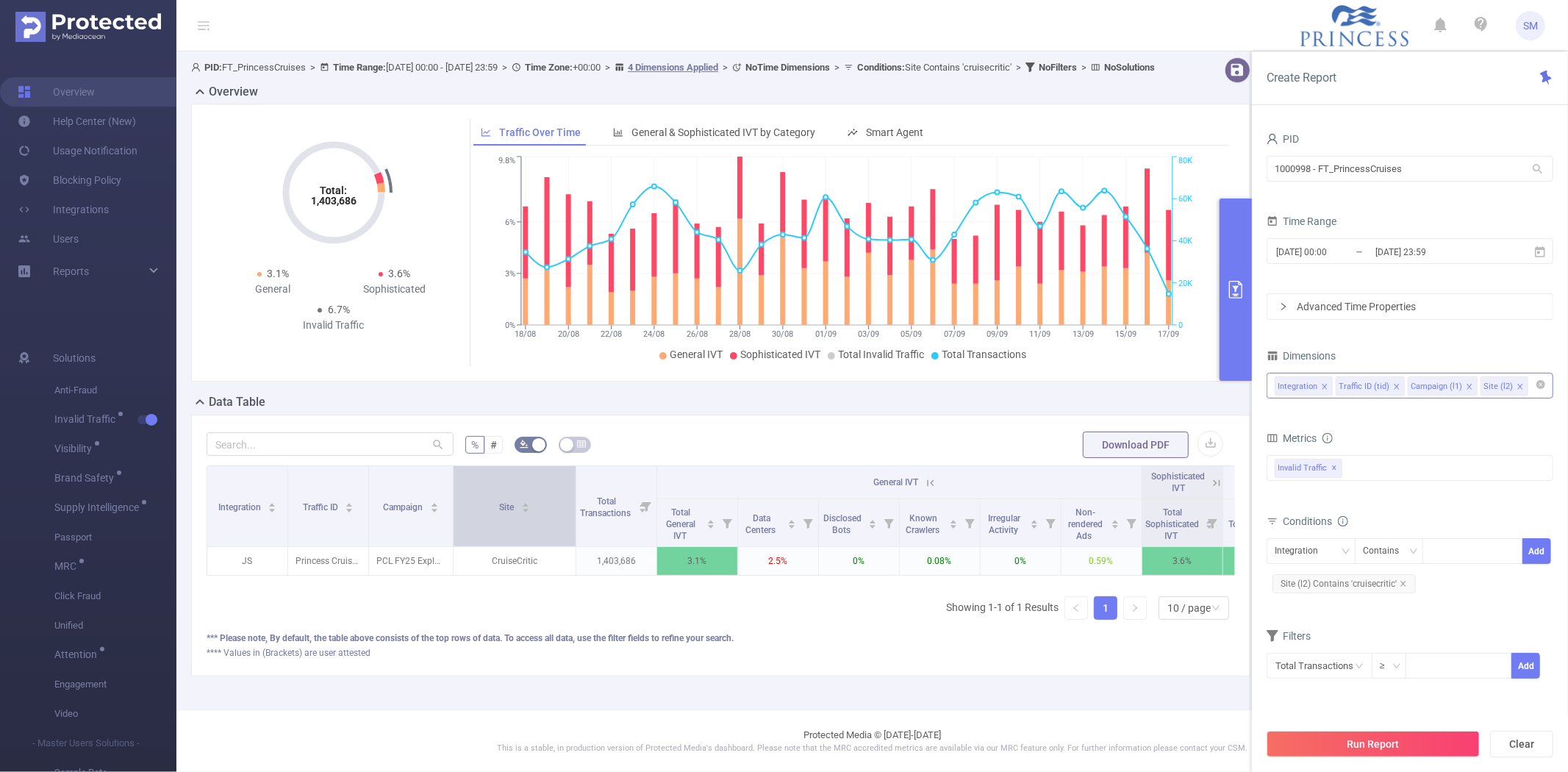
drag, startPoint x: 529, startPoint y: 503, endPoint x: 571, endPoint y: 500, distance: 42.1
click at [572, 500] on span at bounding box center [575, 506] width 7 height 80
drag, startPoint x: 1437, startPoint y: 173, endPoint x: 1211, endPoint y: 170, distance: 226.0
click at [1211, 170] on section "PID: FT_PrincessCruises > Time Range: [DATE] 00:00 - [DATE] 23:59 > Time Zone: …" at bounding box center [872, 378] width 1392 height 654
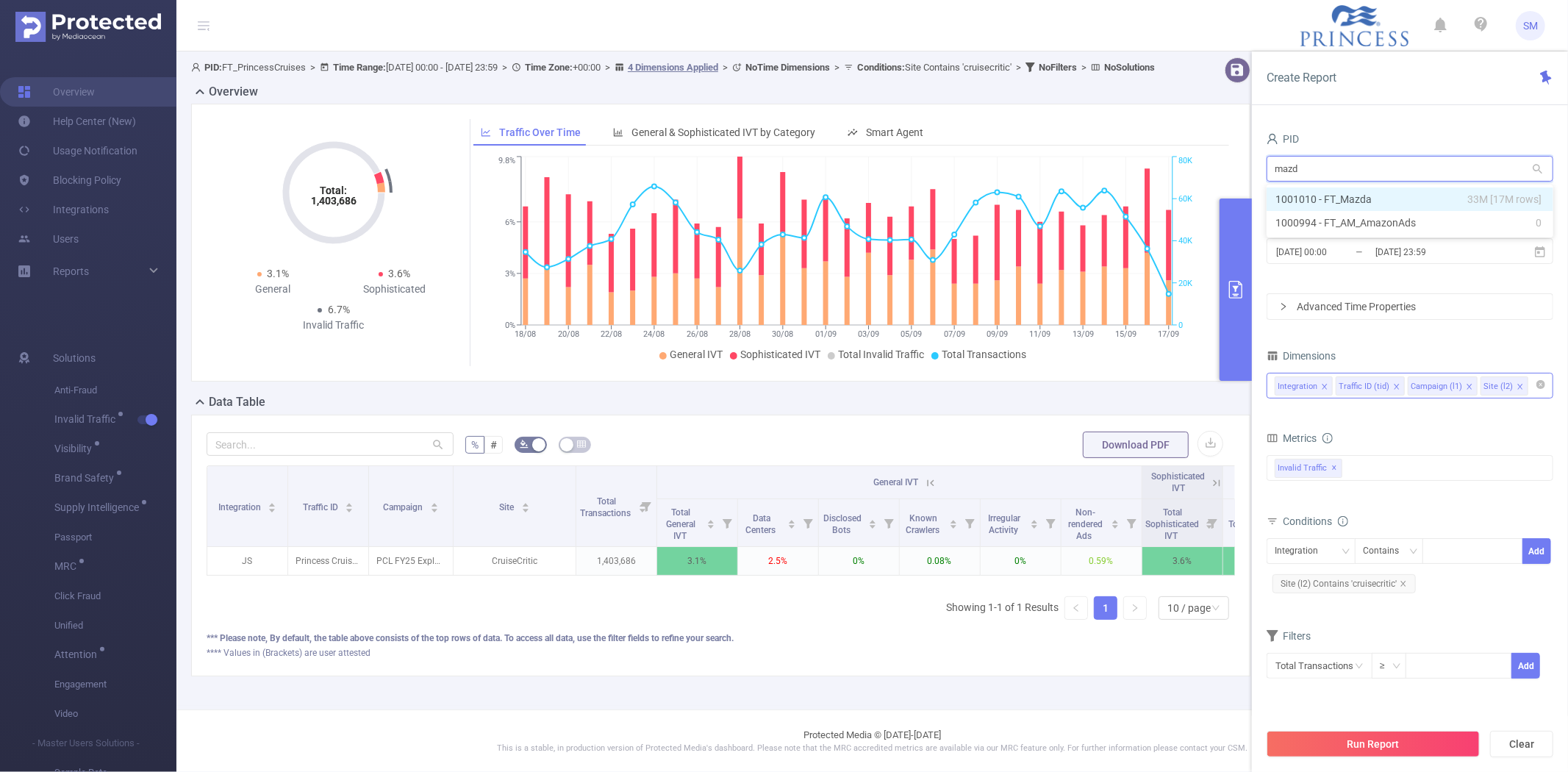
type input "mazda"
click at [1346, 200] on li "1001010 - FT_Mazda 33M [17M rows]" at bounding box center [1409, 199] width 286 height 24
click at [1541, 254] on icon at bounding box center [1540, 252] width 13 height 13
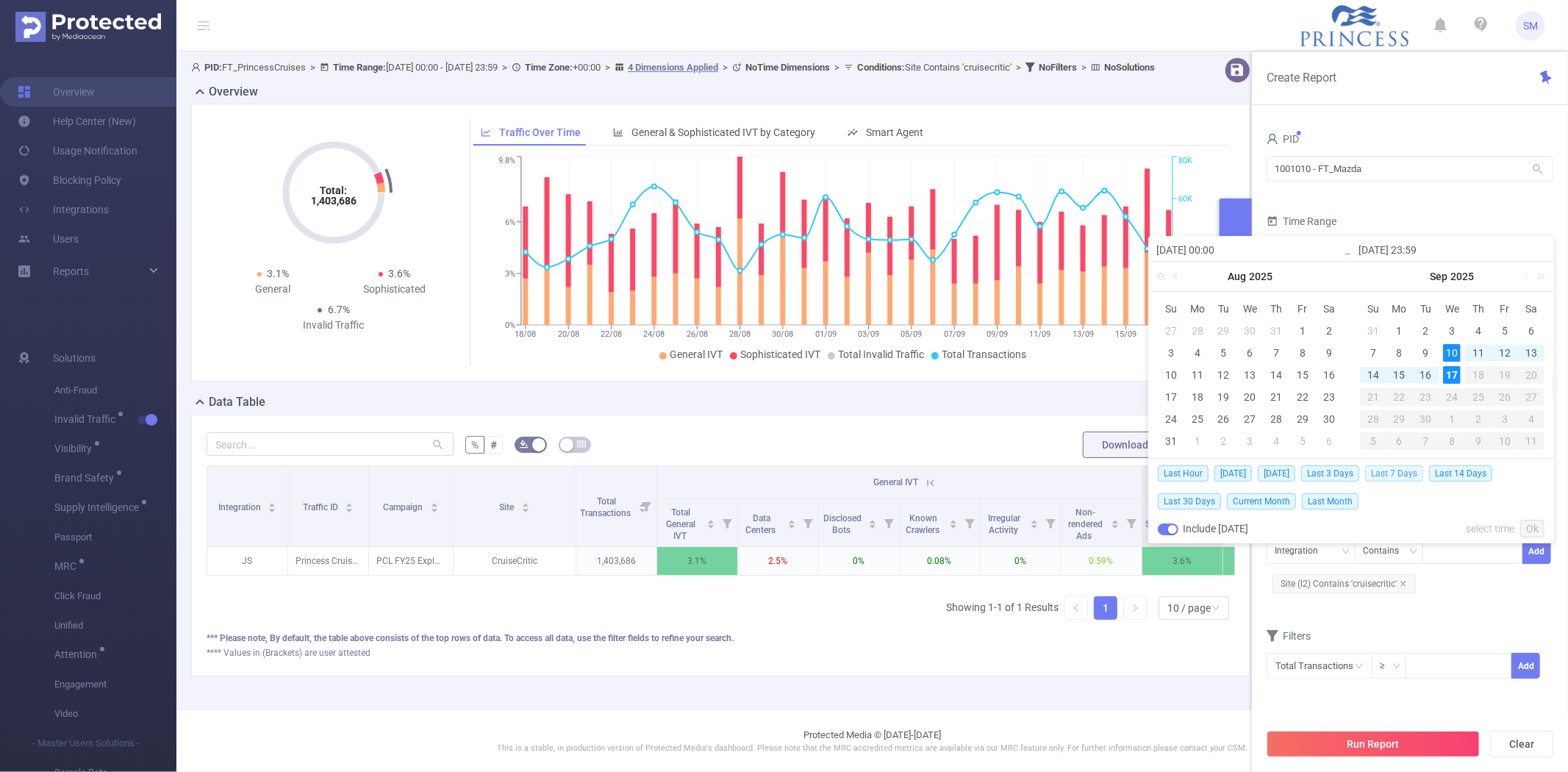
click at [1405, 472] on span "Last 7 Days" at bounding box center [1394, 473] width 59 height 16
type input "[DATE] 00:00"
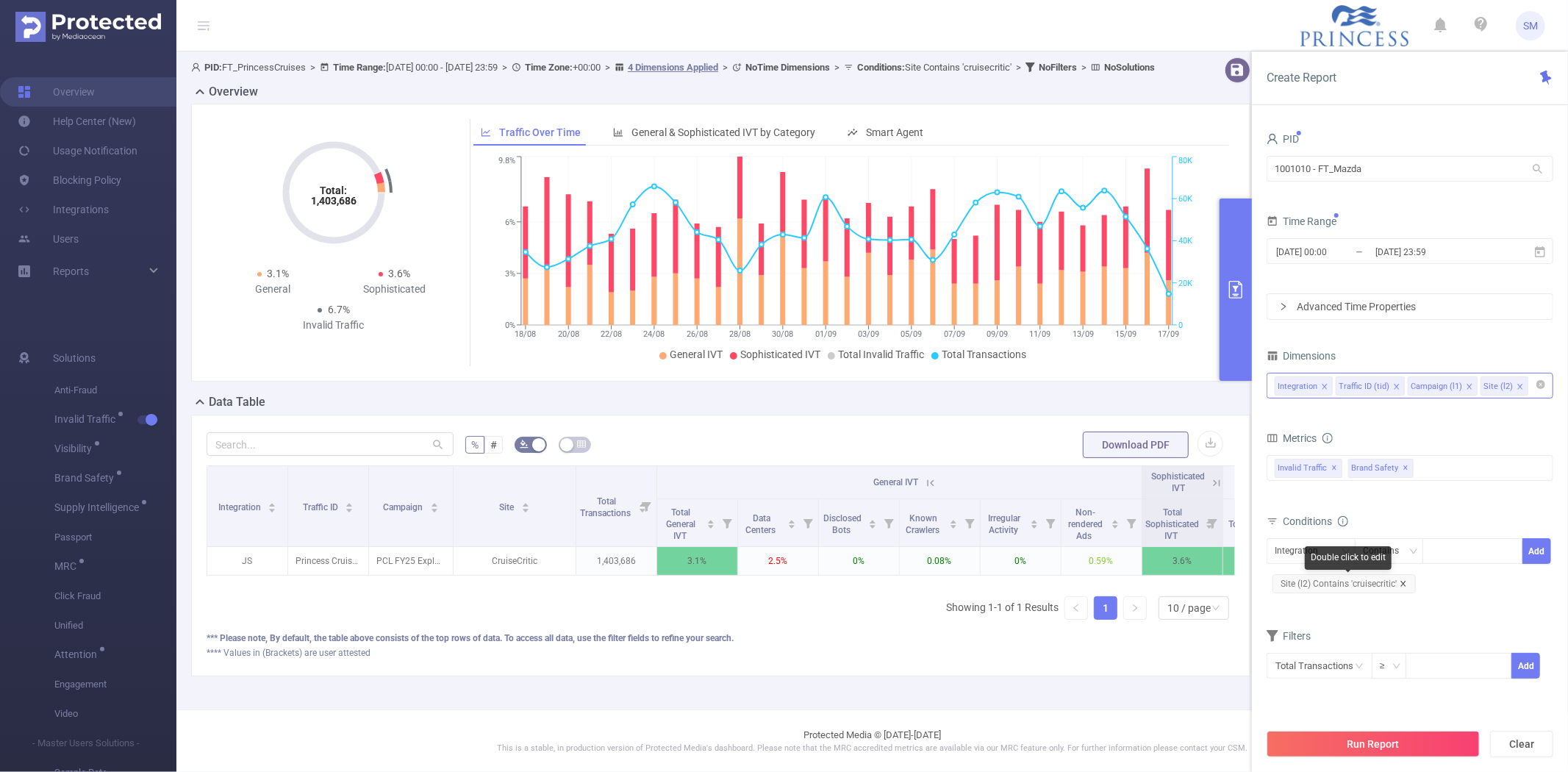
click at [1400, 583] on icon "icon: close" at bounding box center [1403, 583] width 7 height 7
click at [1404, 468] on span "✕" at bounding box center [1406, 468] width 6 height 18
click at [1402, 744] on button "Run Report" at bounding box center [1373, 744] width 213 height 27
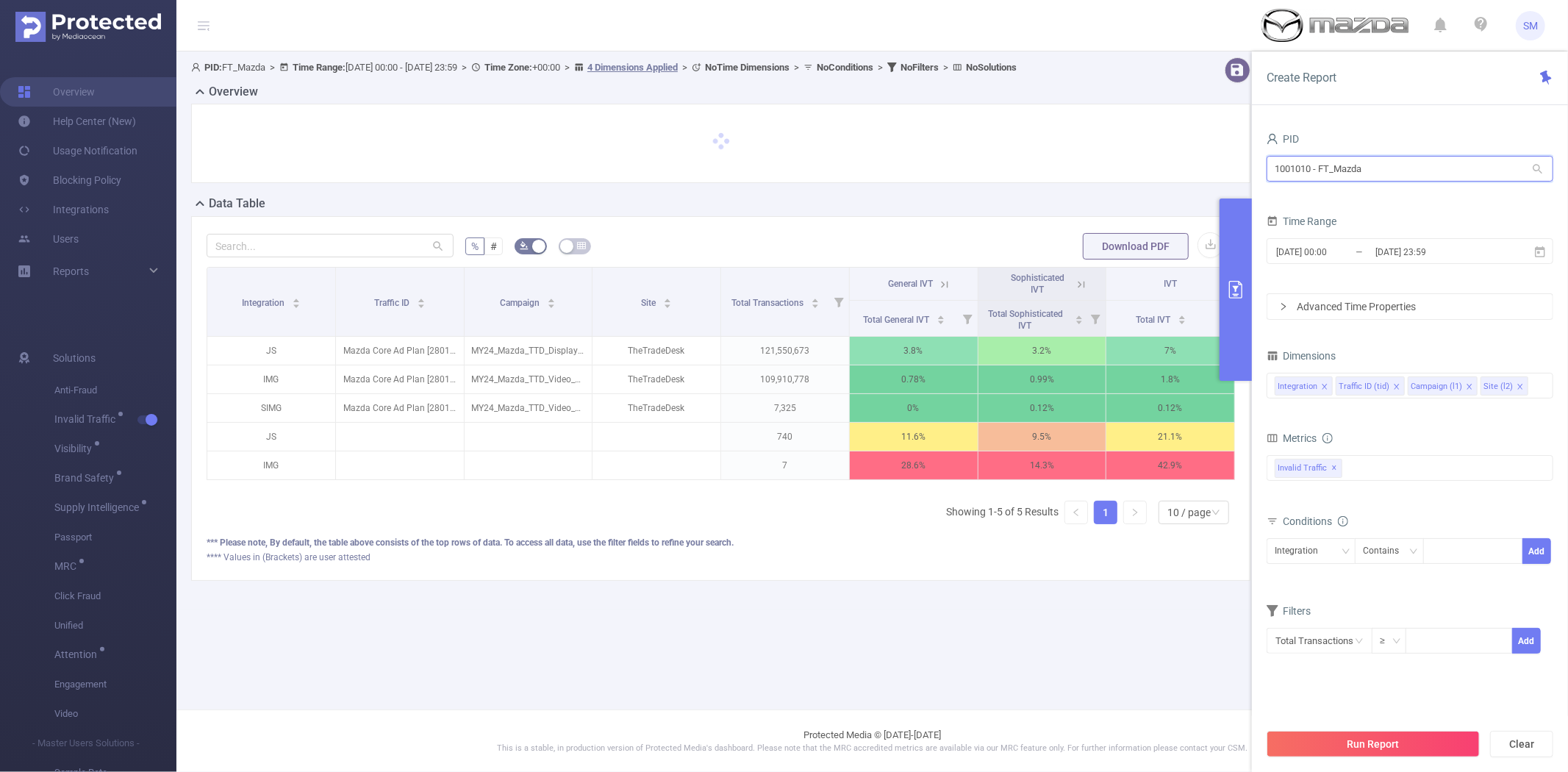
drag, startPoint x: 1380, startPoint y: 175, endPoint x: 1232, endPoint y: 174, distance: 148.0
click at [1232, 174] on section "PID: FT_Mazda > Time Range: [DATE] 00:00 - [DATE] 23:59 > Time Zone: +00:00 > 4…" at bounding box center [872, 331] width 1392 height 558
type input "cunard"
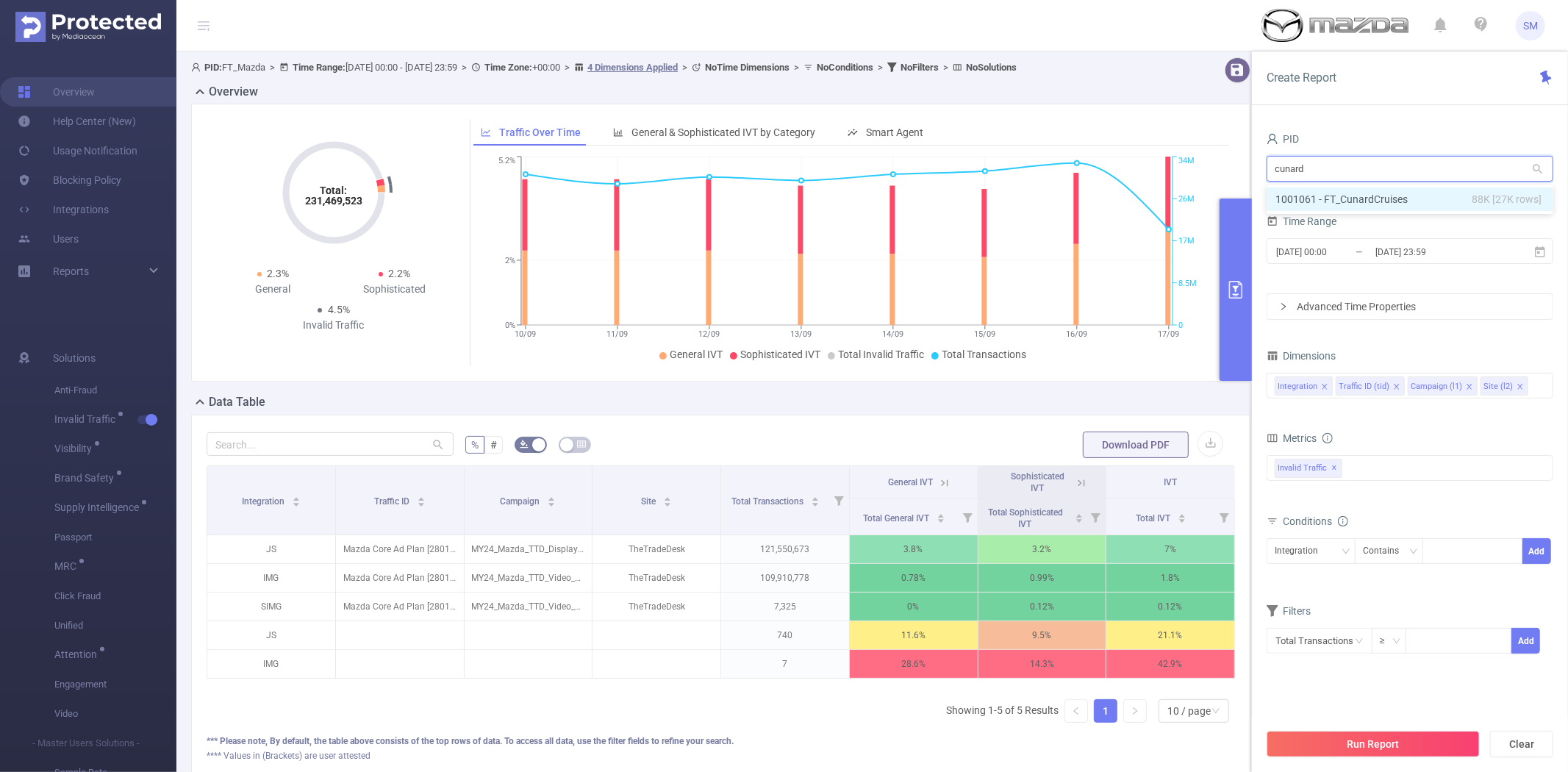
click at [1331, 200] on li "1001061 - FT_CunardCruises 88K [27K rows]" at bounding box center [1409, 199] width 286 height 24
click at [1402, 742] on button "Run Report" at bounding box center [1373, 744] width 213 height 27
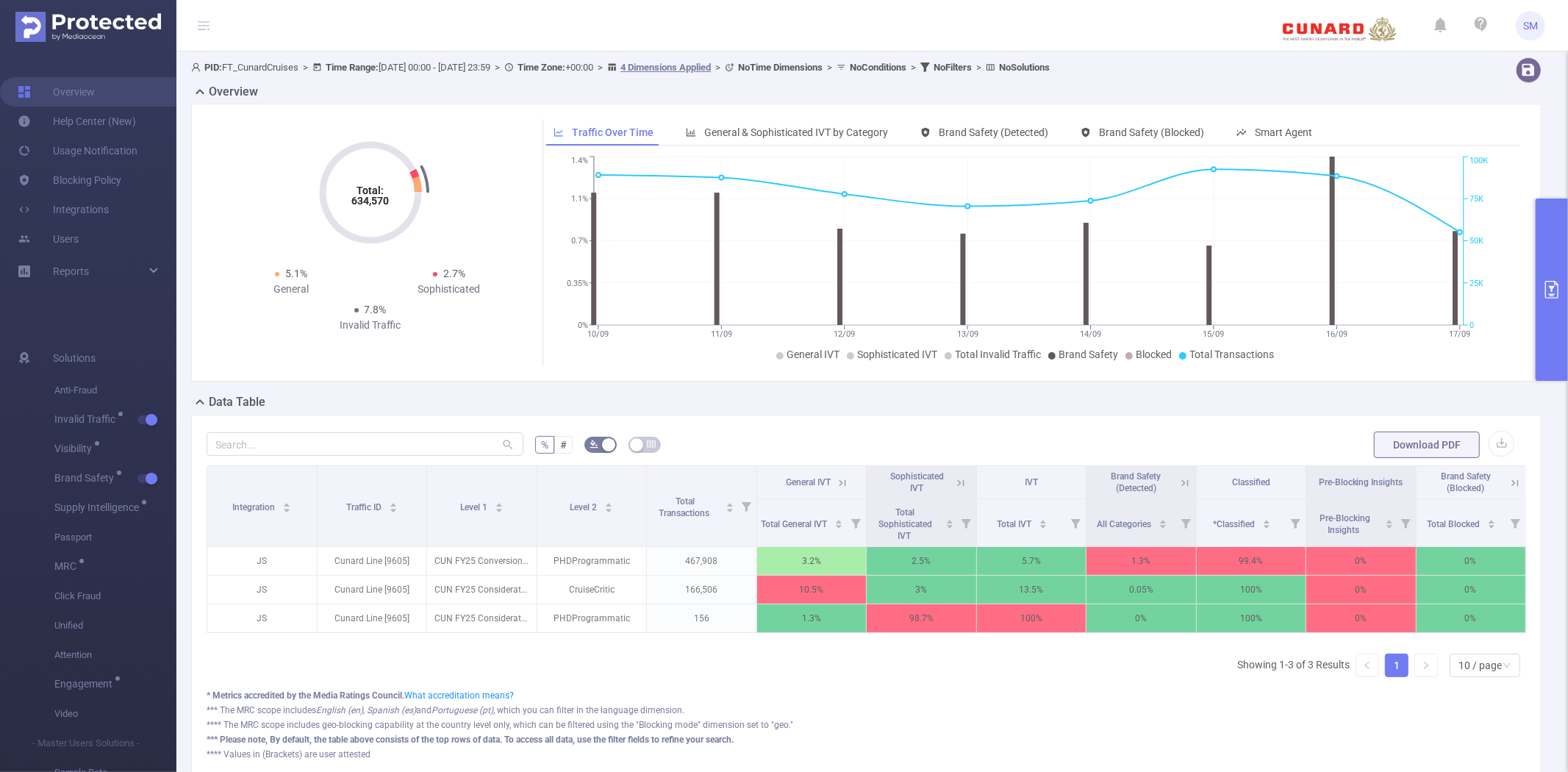
click at [833, 475] on icon at bounding box center [840, 482] width 18 height 15
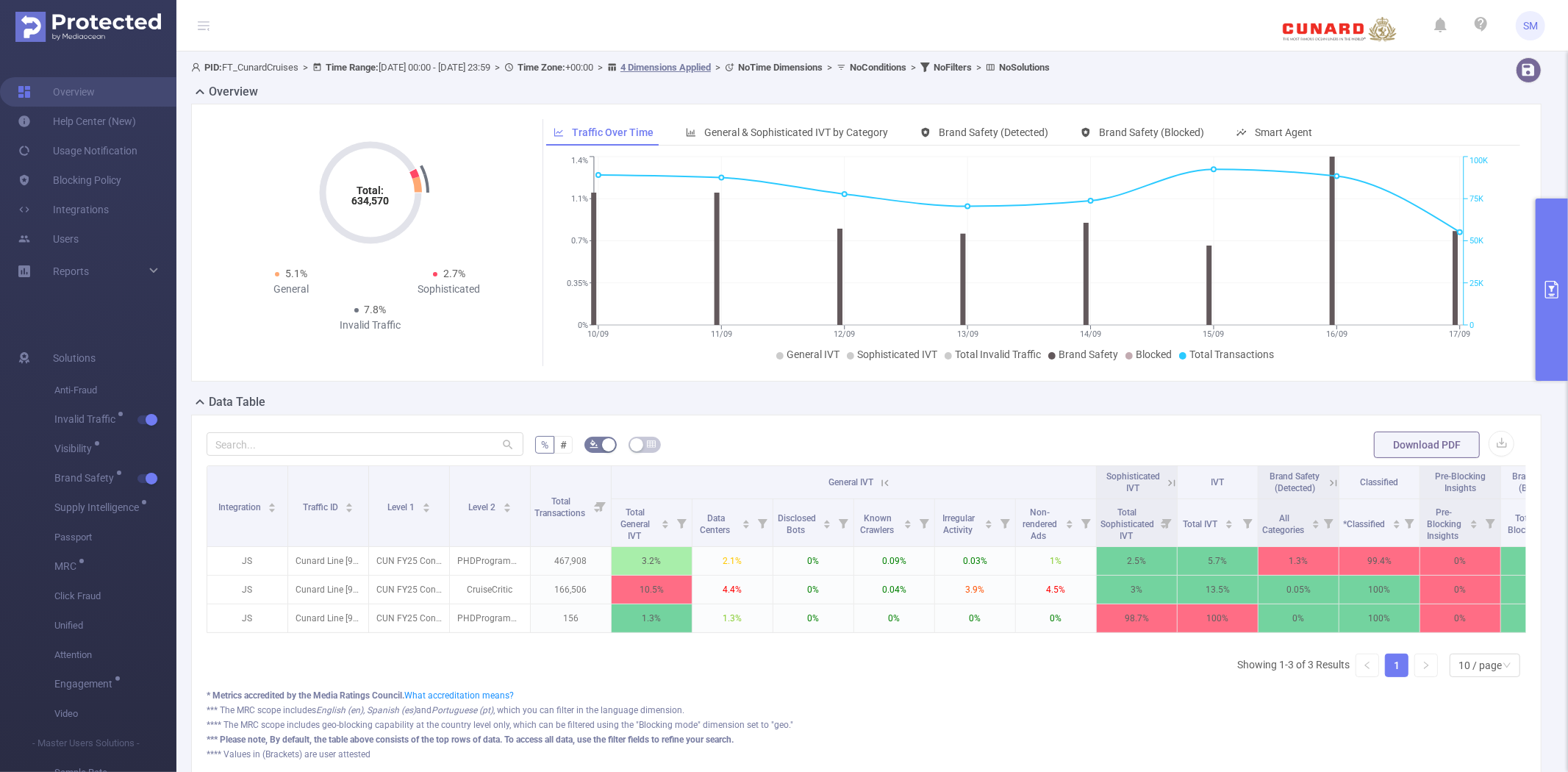
click at [876, 479] on icon at bounding box center [883, 482] width 18 height 15
